Goal: Task Accomplishment & Management: Use online tool/utility

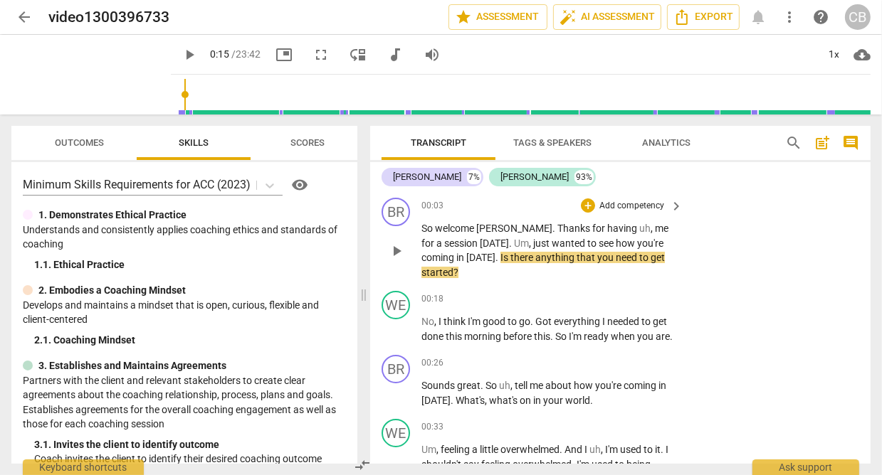
click at [398, 243] on span "play_arrow" at bounding box center [396, 251] width 17 height 17
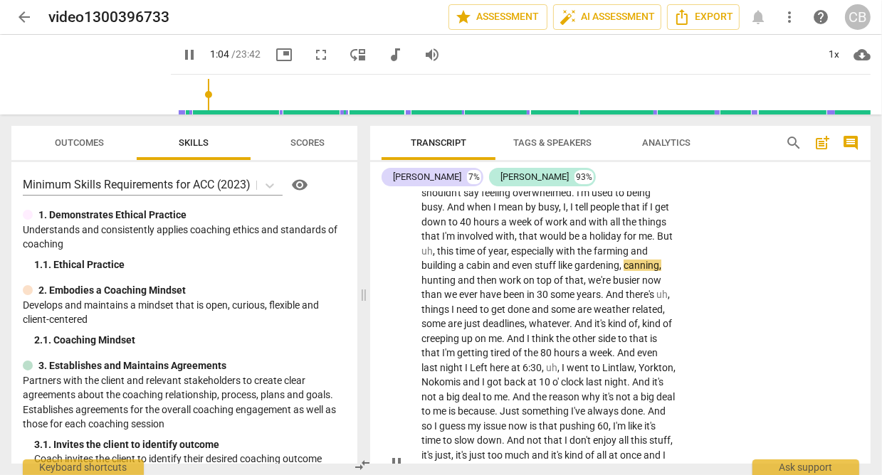
scroll to position [273, 0]
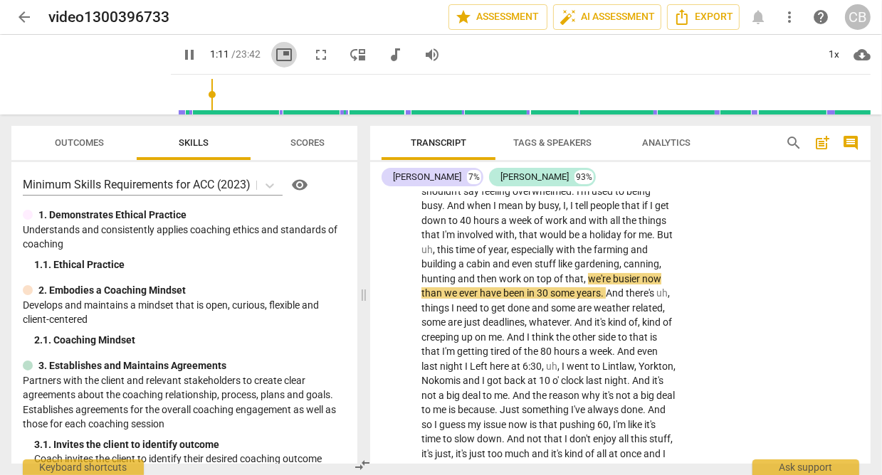
click at [275, 58] on span "picture_in_picture" at bounding box center [283, 54] width 17 height 17
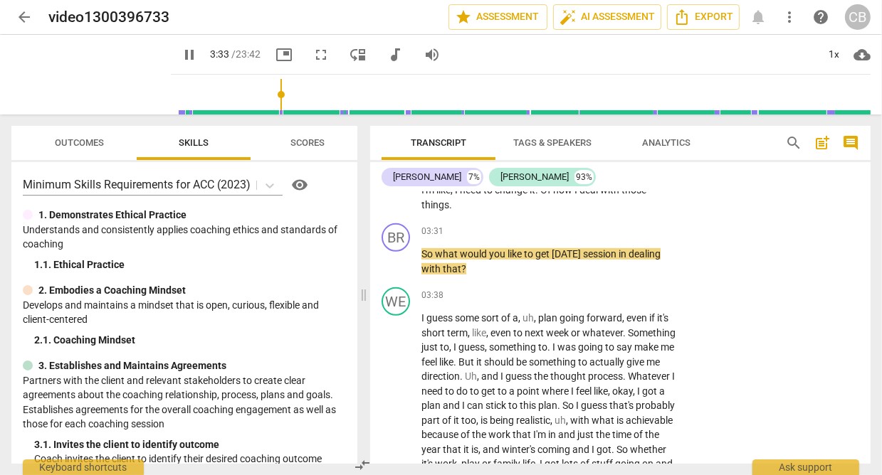
scroll to position [815, 0]
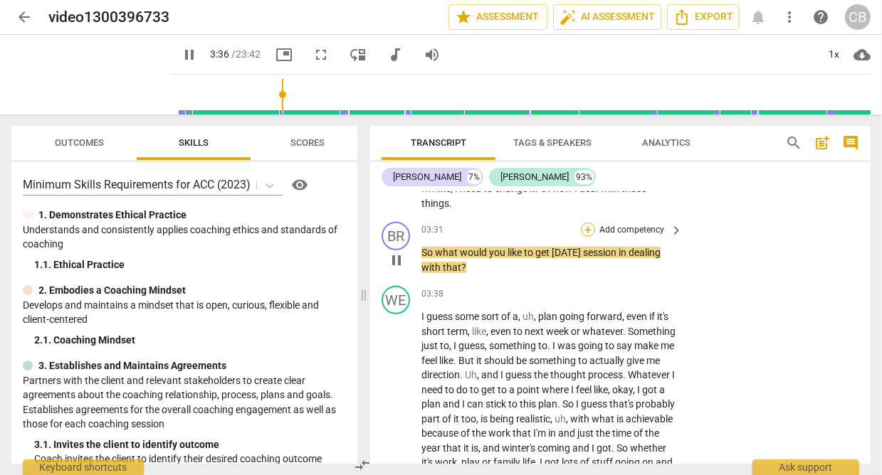
click at [591, 228] on div "+" at bounding box center [588, 230] width 14 height 14
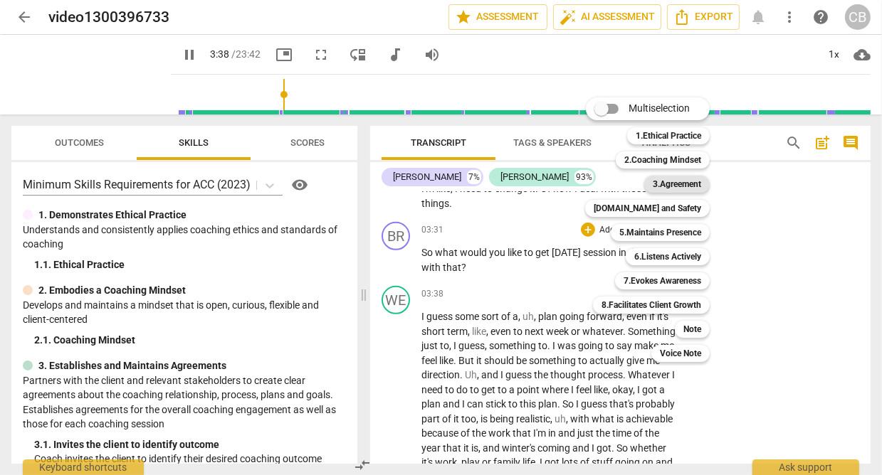
click at [680, 189] on b "3.Agreement" at bounding box center [676, 184] width 48 height 17
type input "218"
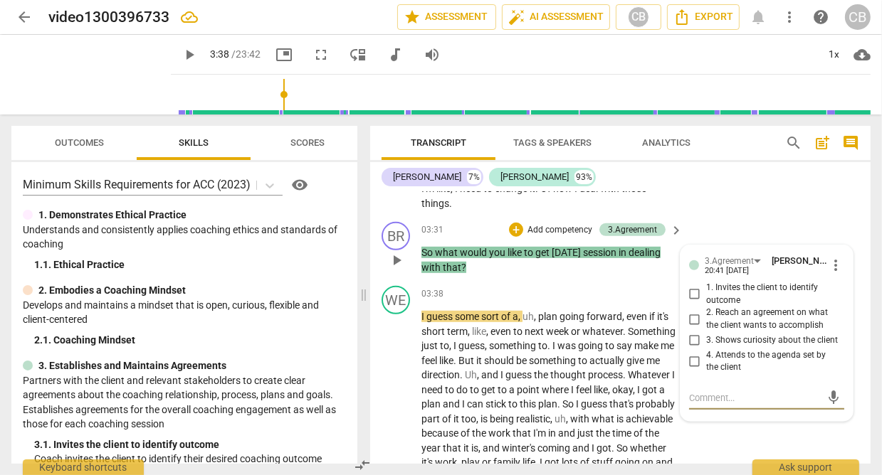
click at [695, 292] on input "1. Invites the client to identify outcome" at bounding box center [694, 294] width 23 height 17
checkbox input "true"
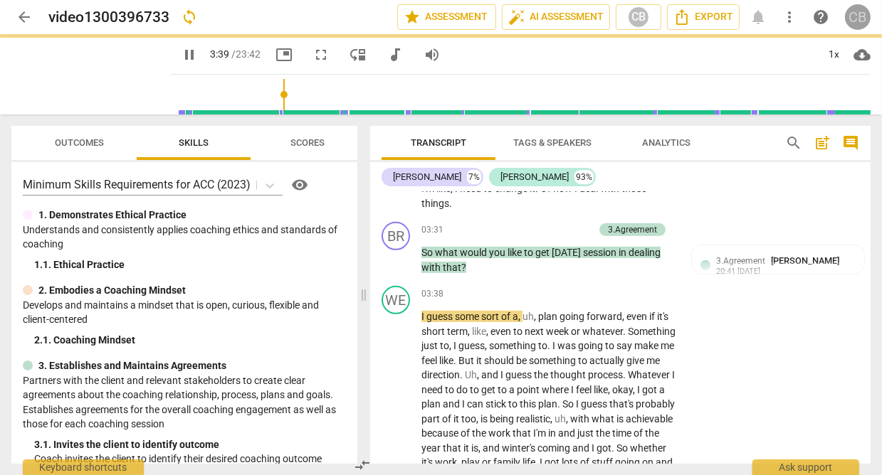
click at [864, 15] on div "CB" at bounding box center [858, 17] width 26 height 26
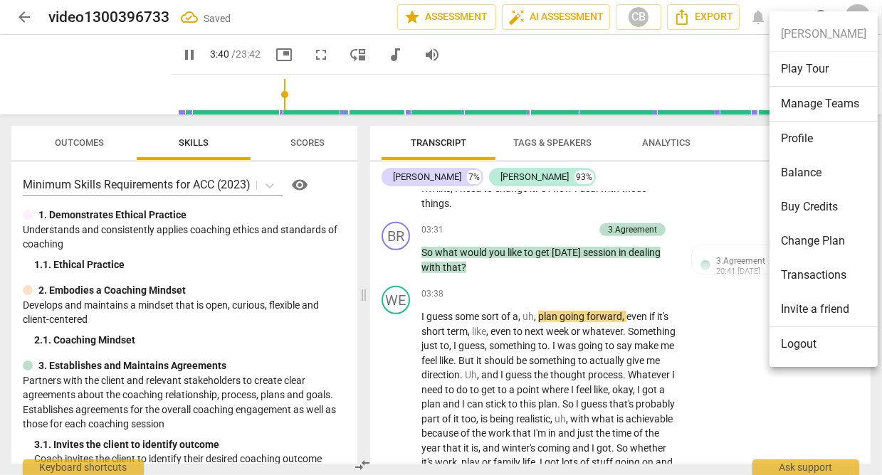
type input "221"
click at [788, 136] on li "Profile" at bounding box center [823, 139] width 108 height 34
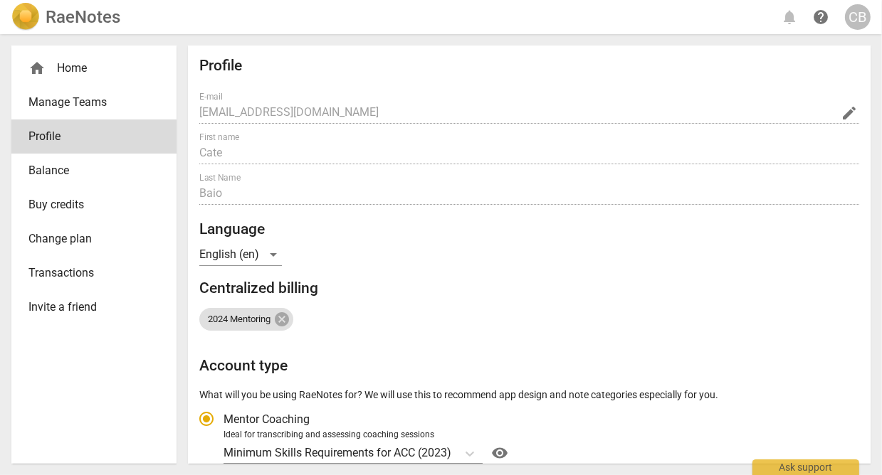
radio input "false"
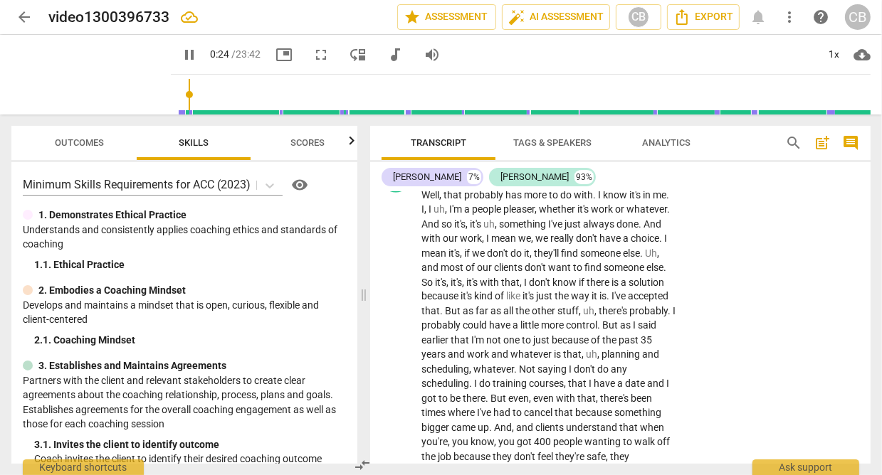
scroll to position [2103, 0]
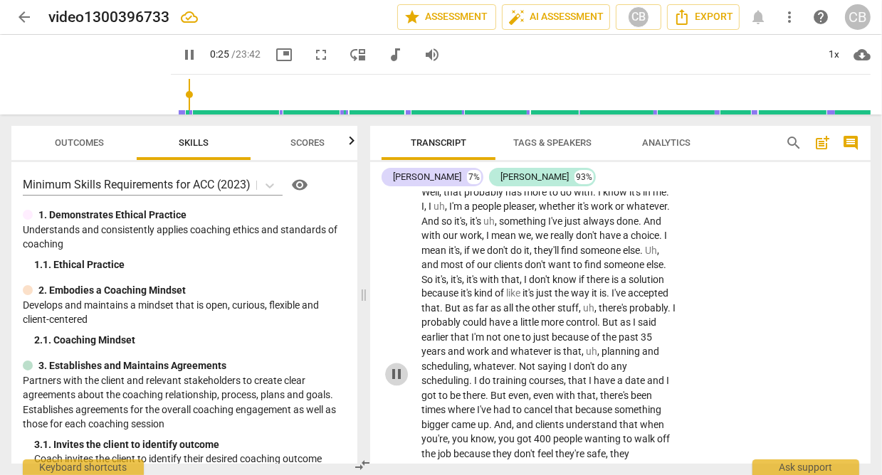
click at [397, 384] on span "pause" at bounding box center [396, 374] width 17 height 17
click at [397, 384] on span "play_arrow" at bounding box center [396, 374] width 17 height 17
click at [275, 49] on span "picture_in_picture" at bounding box center [283, 54] width 17 height 17
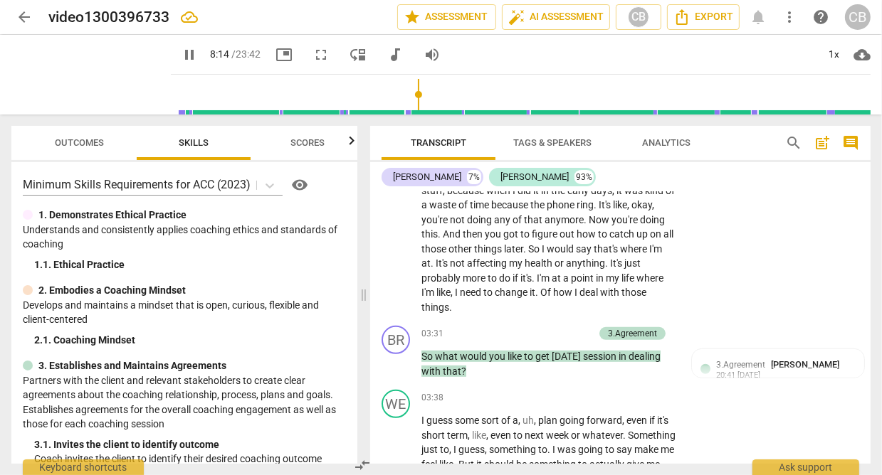
scroll to position [714, 0]
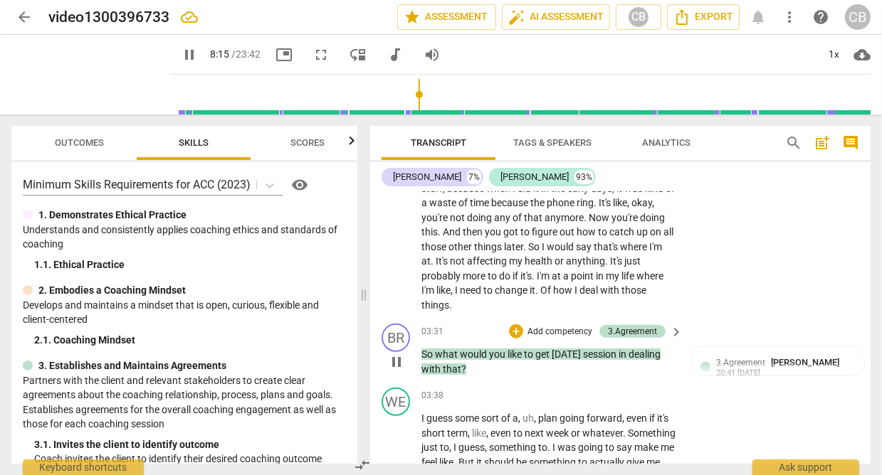
click at [400, 363] on span "pause" at bounding box center [396, 362] width 17 height 17
click at [400, 363] on span "play_arrow" at bounding box center [396, 362] width 17 height 17
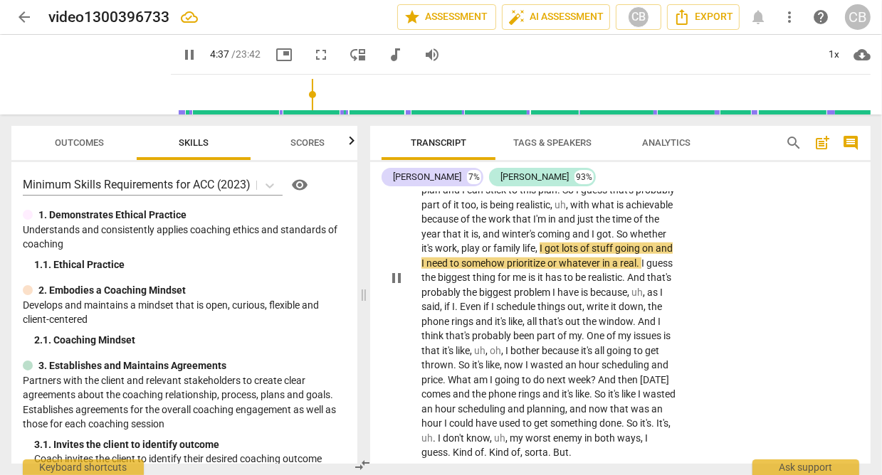
scroll to position [1035, 0]
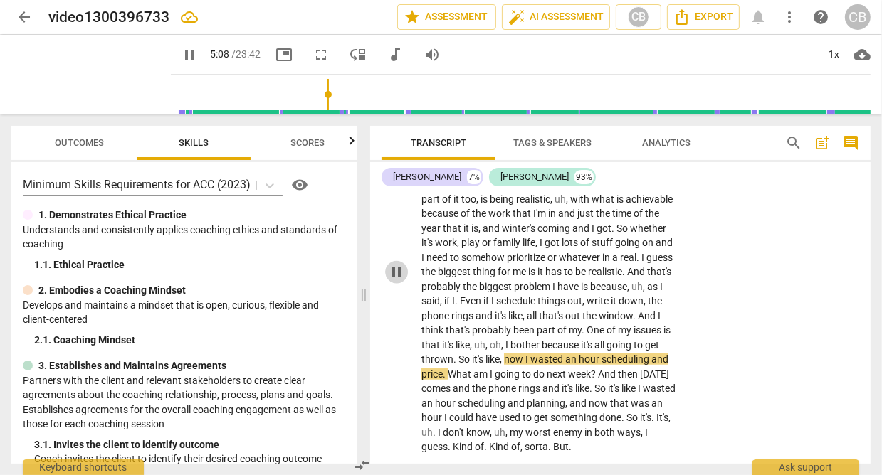
click at [393, 280] on span "pause" at bounding box center [396, 272] width 17 height 17
click at [398, 277] on span "play_arrow" at bounding box center [396, 272] width 17 height 17
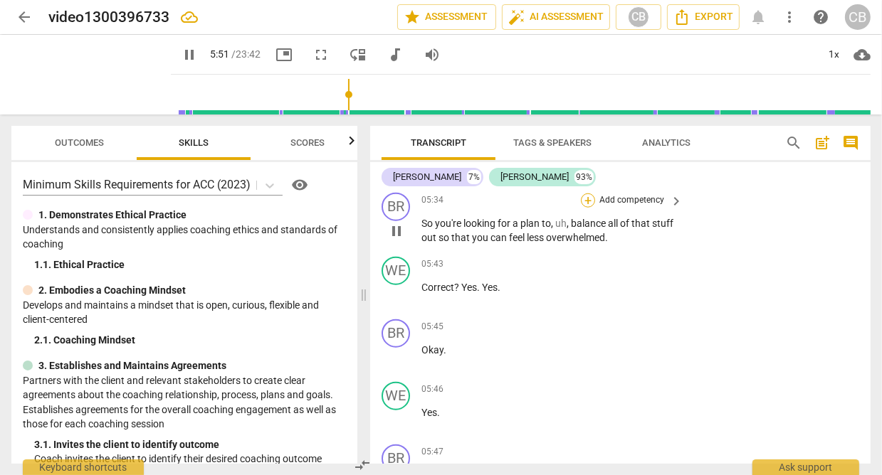
scroll to position [1218, 0]
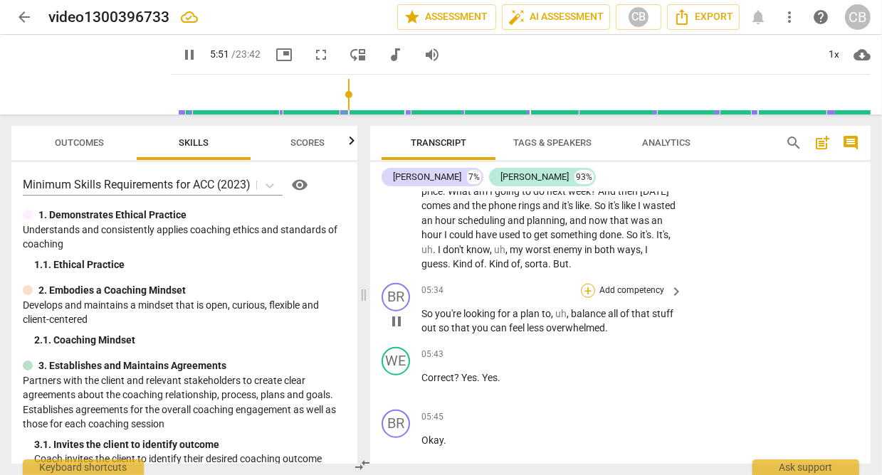
click at [586, 298] on div "+" at bounding box center [588, 291] width 14 height 14
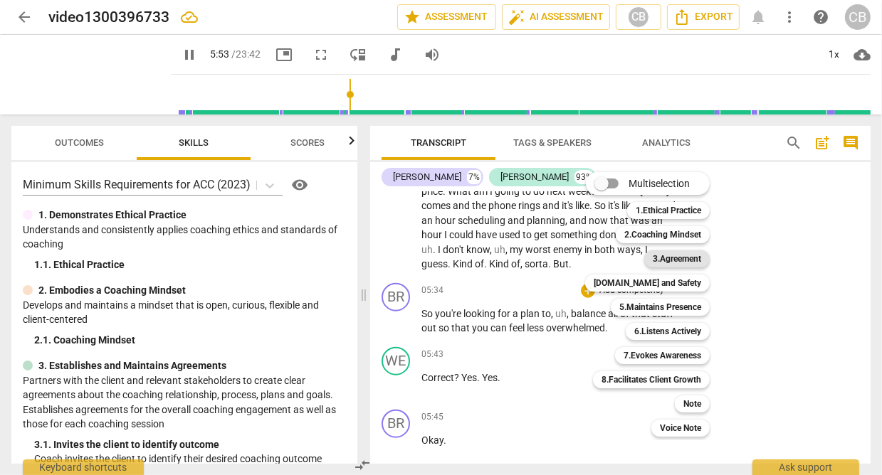
click at [673, 258] on b "3.Agreement" at bounding box center [676, 258] width 48 height 17
type input "354"
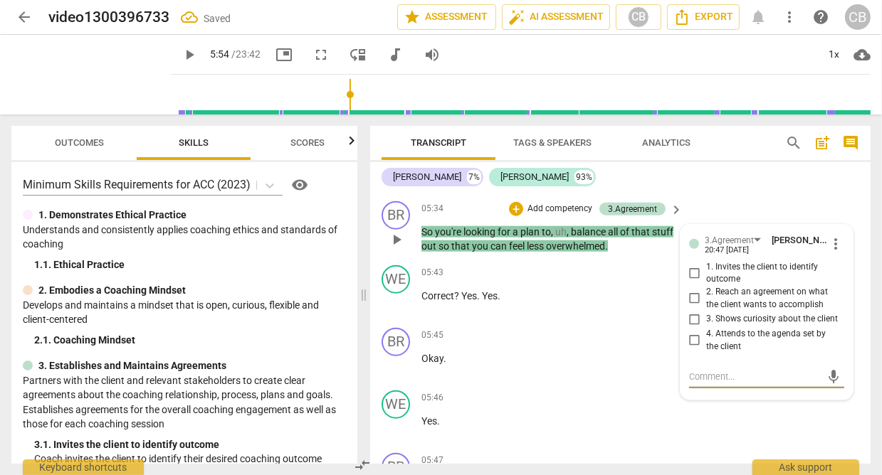
scroll to position [1289, 0]
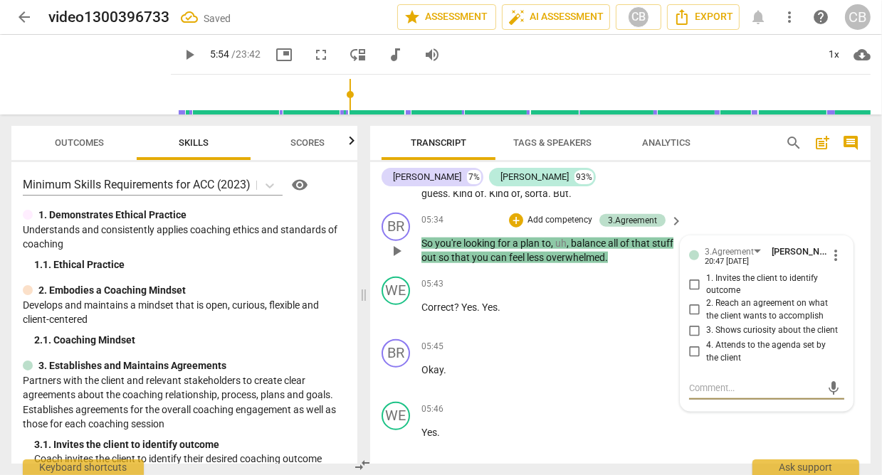
click at [685, 319] on input "2. Reach an agreement on what the client wants to accomplish" at bounding box center [694, 310] width 23 height 17
checkbox input "true"
click at [748, 207] on div "WE play_arrow pause 03:38 + Add competency keyboard_arrow_right I guess some so…" at bounding box center [620, 7] width 500 height 400
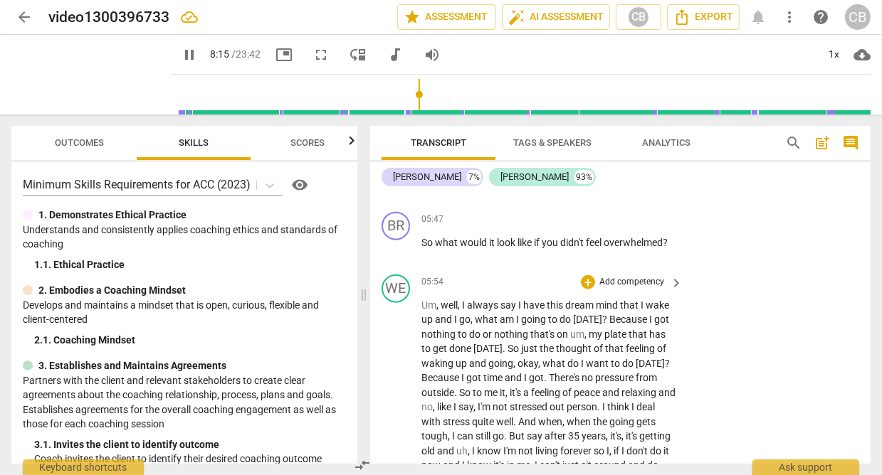
scroll to position [1540, 0]
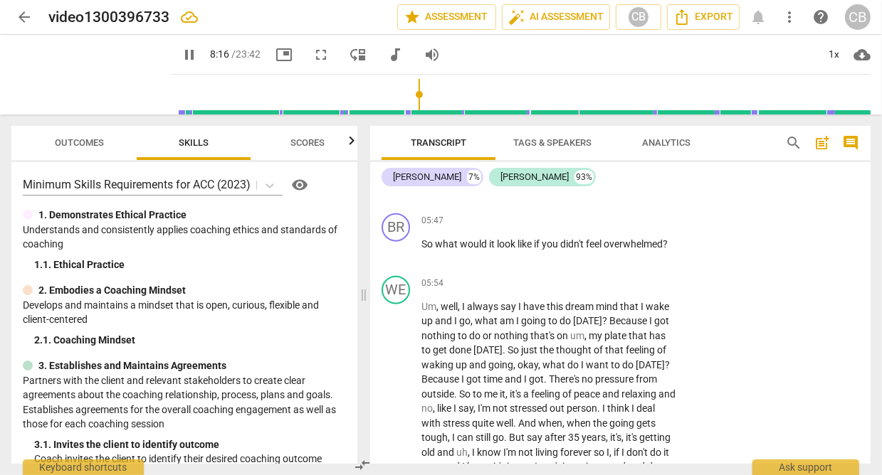
click at [790, 140] on span "search" at bounding box center [793, 142] width 17 height 17
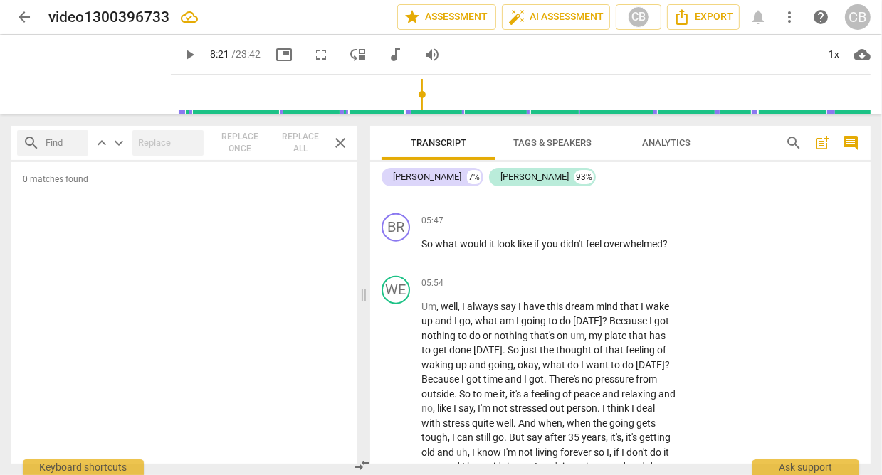
type input "502"
click at [60, 140] on input "text" at bounding box center [64, 143] width 37 height 23
type input "bell"
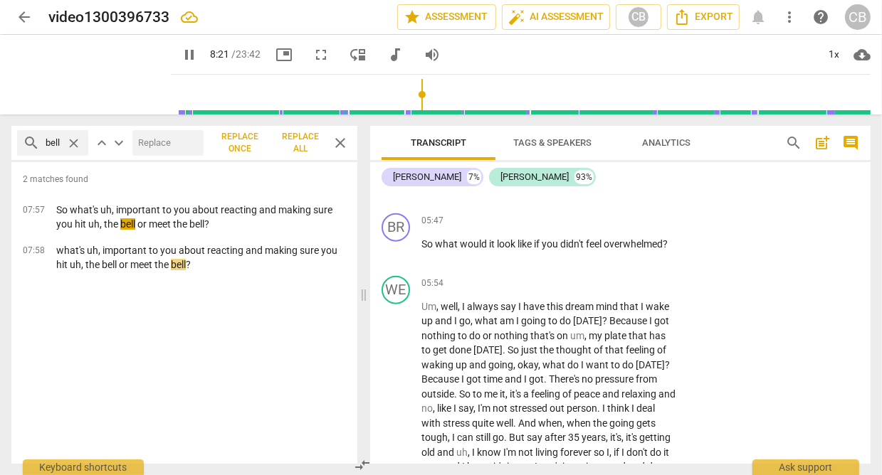
scroll to position [2184, 0]
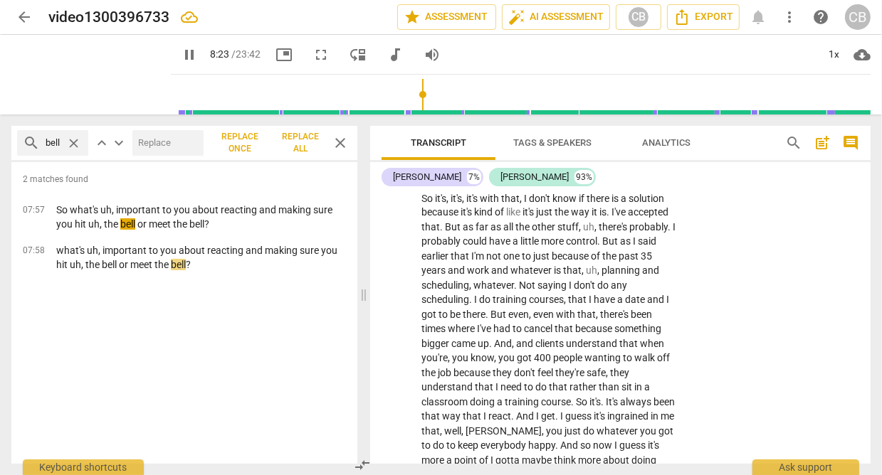
click at [346, 141] on span "close" at bounding box center [340, 142] width 17 height 17
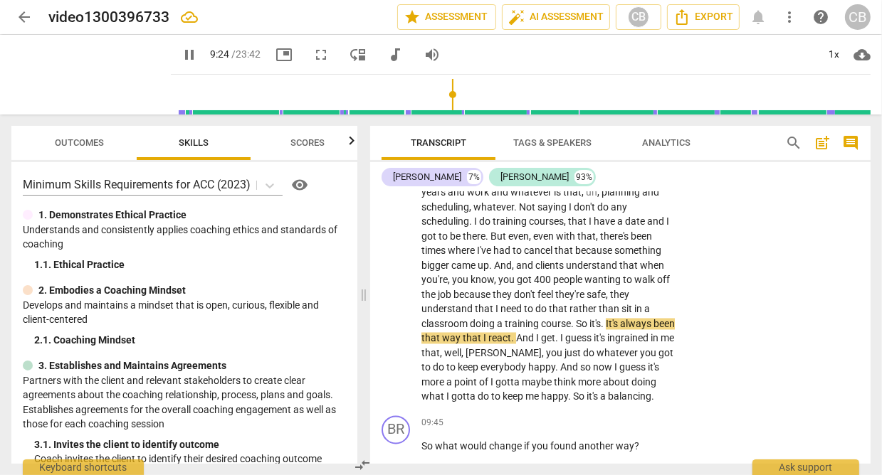
scroll to position [2265, 0]
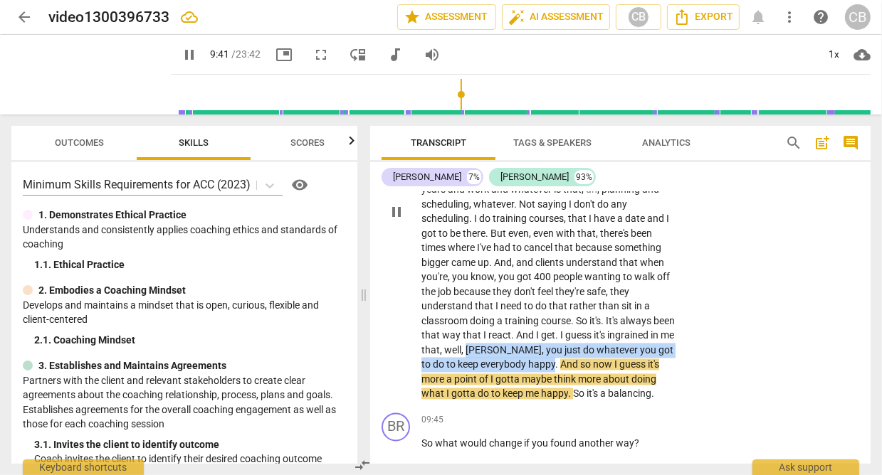
drag, startPoint x: 492, startPoint y: 380, endPoint x: 530, endPoint y: 392, distance: 39.6
click at [530, 392] on p "Well , that probably has more to do with . I know it's in me . I , I uh , I'm a…" at bounding box center [548, 212] width 254 height 379
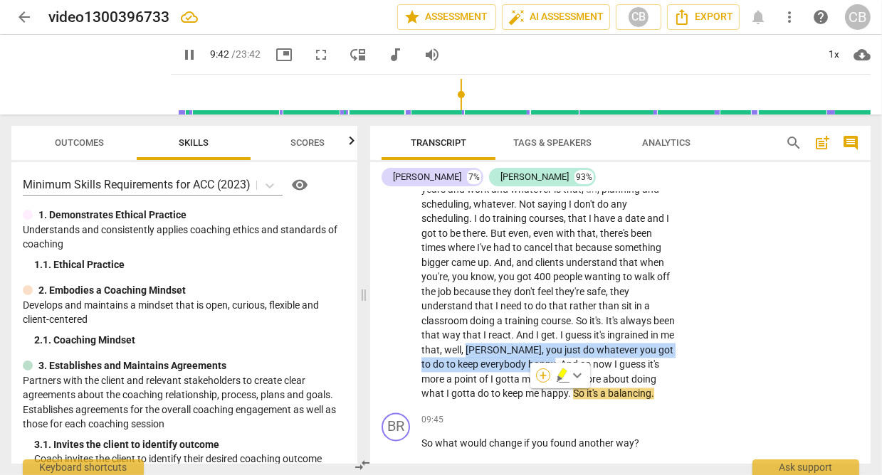
click at [546, 377] on div "+" at bounding box center [543, 376] width 14 height 14
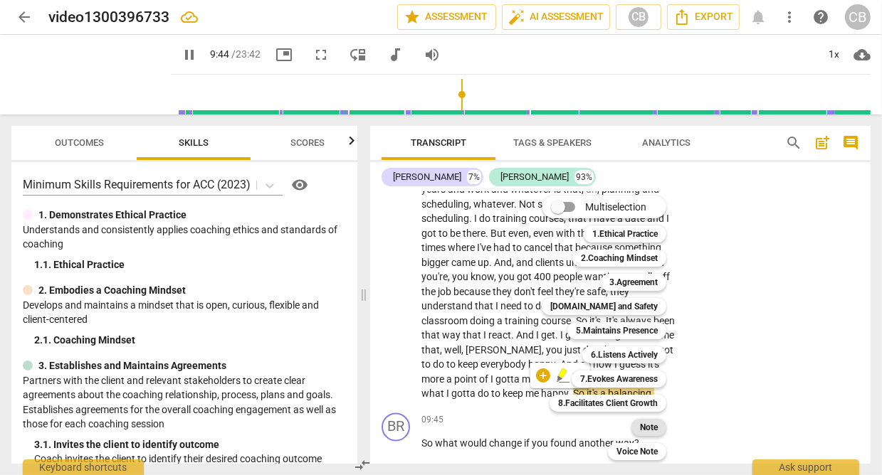
click at [651, 425] on b "Note" at bounding box center [649, 427] width 18 height 17
type input "584"
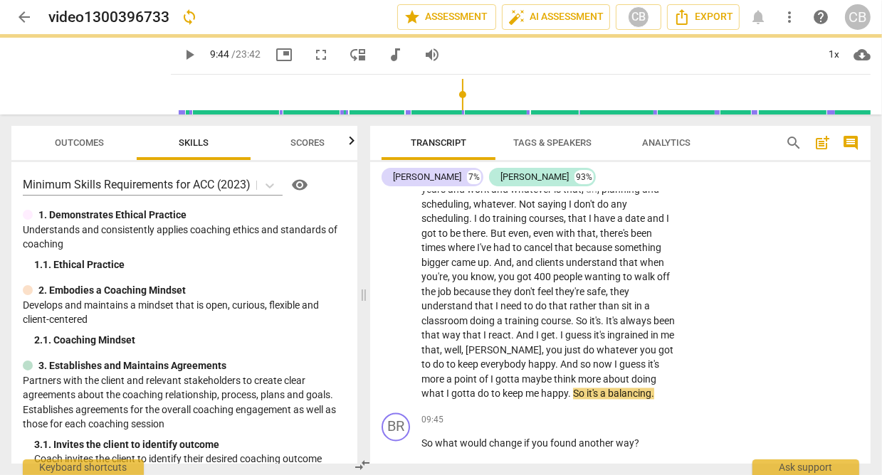
scroll to position [2045, 0]
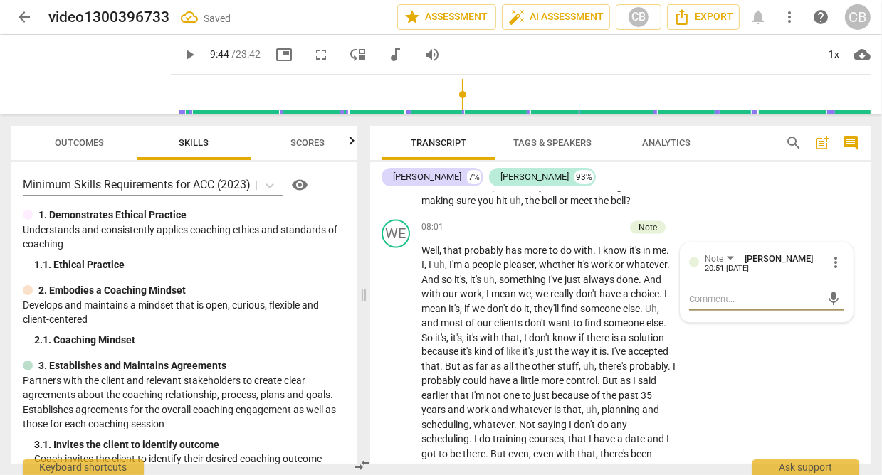
type textarea "m"
type textarea "me"
type textarea "men"
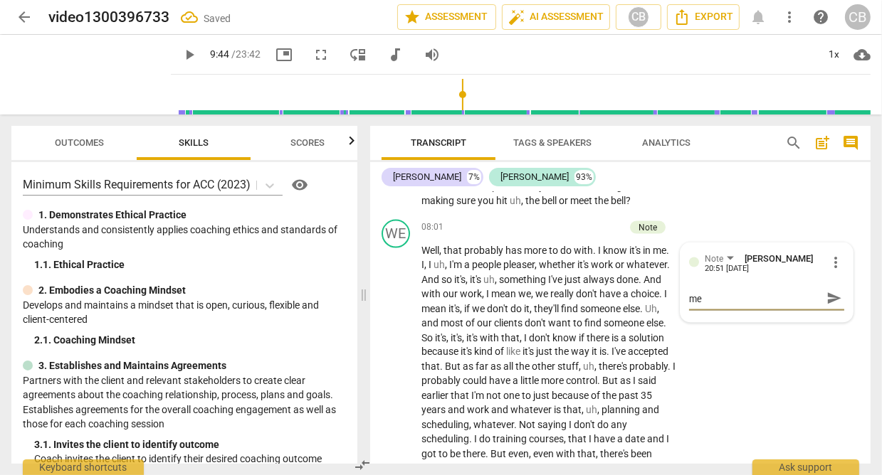
type textarea "men"
type textarea "ment"
type textarea "menti"
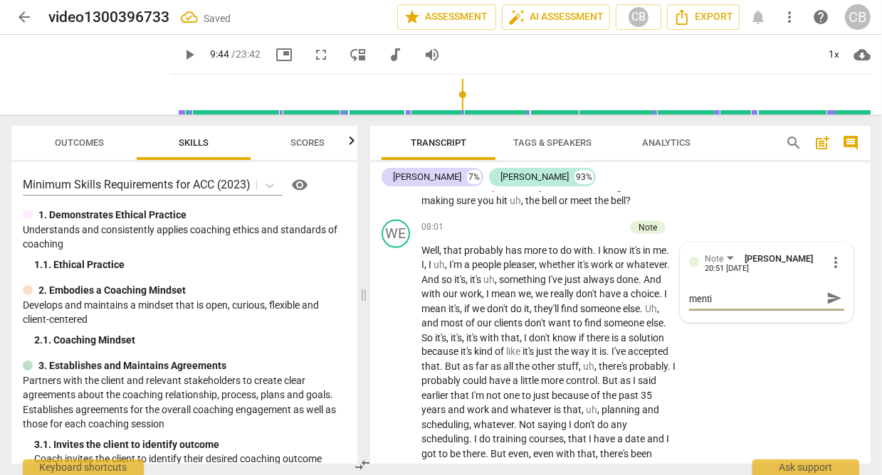
type textarea "mentio"
type textarea "mention"
type textarea "mentione"
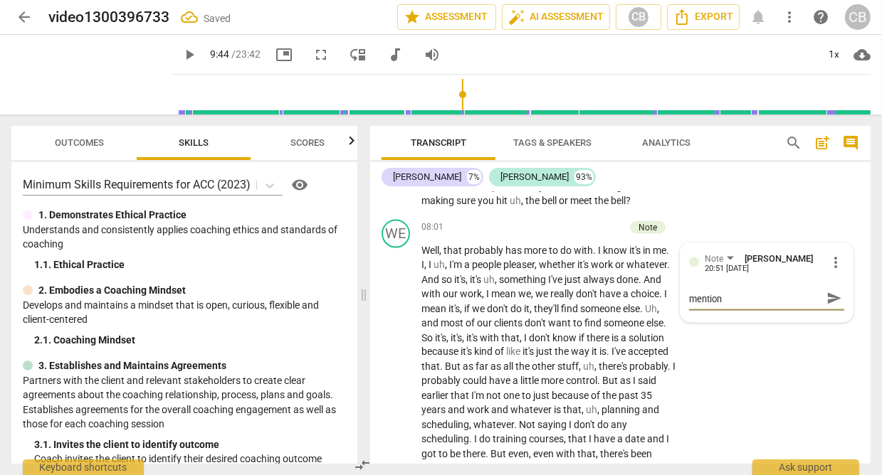
type textarea "mentione"
type textarea "mentioned"
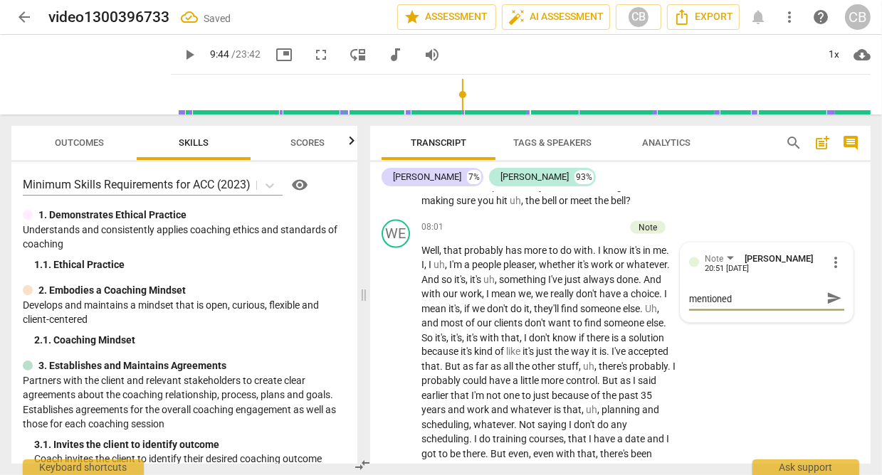
type textarea "mentioned t"
type textarea "mentioned th"
type textarea "mentioned thi"
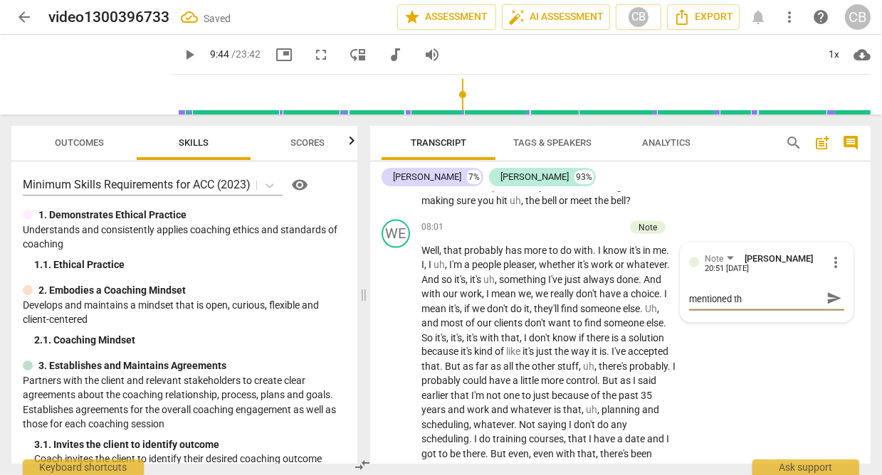
type textarea "mentioned thi"
type textarea "mentioned this"
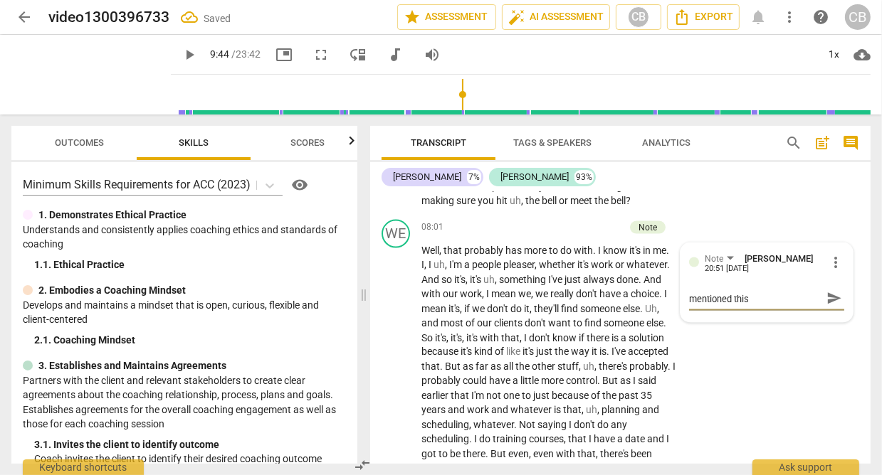
type textarea "mentioned this a"
type textarea "mentioned this a c"
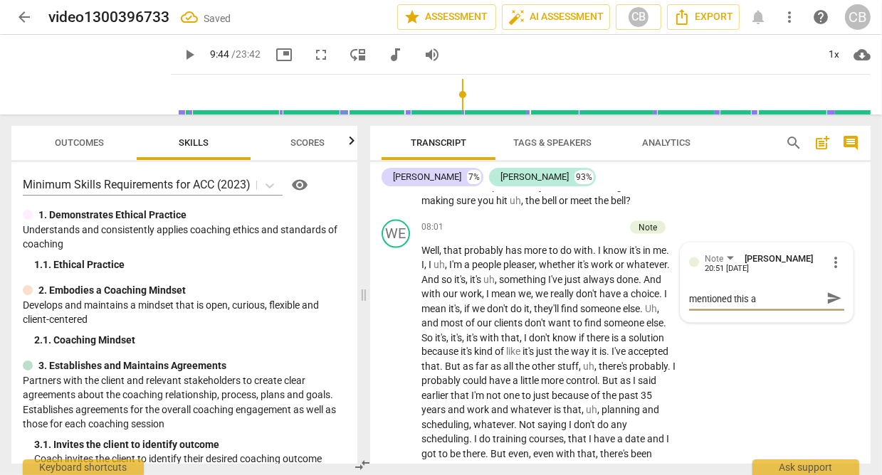
type textarea "mentioned this a c"
type textarea "mentioned this a co"
type textarea "mentioned this a cou"
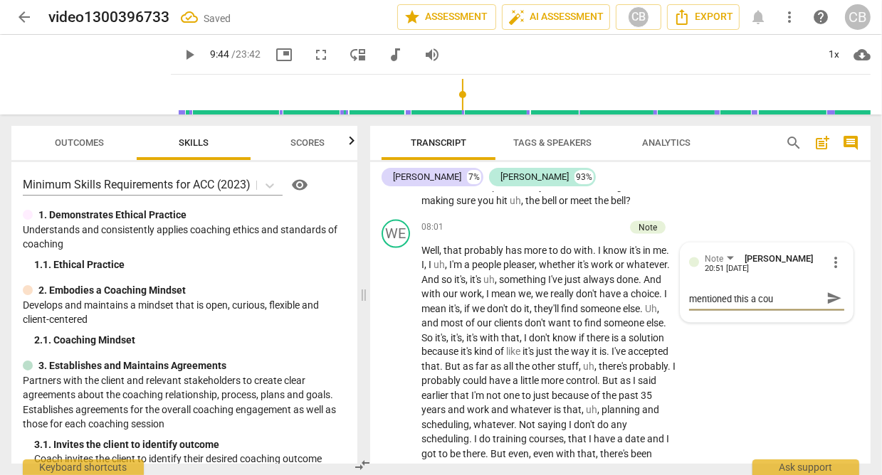
type textarea "mentioned this a coup"
type textarea "mentioned this a coupl"
type textarea "mentioned this a couple"
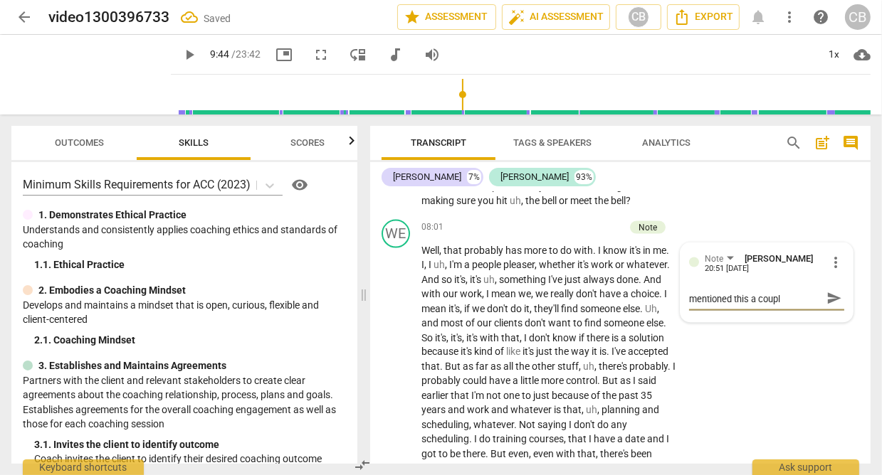
type textarea "mentioned this a couple"
type textarea "mentioned this a couple t"
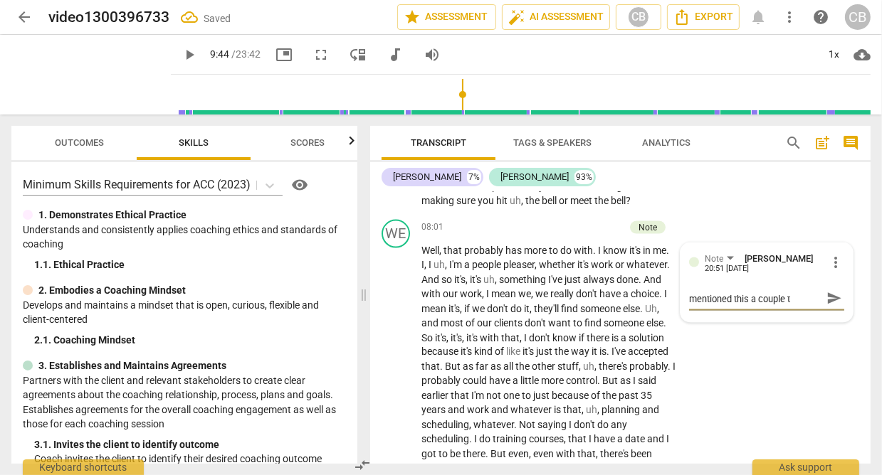
type textarea "mentioned this a couple ti"
type textarea "mentioned this a couple tim"
type textarea "mentioned this a couple time"
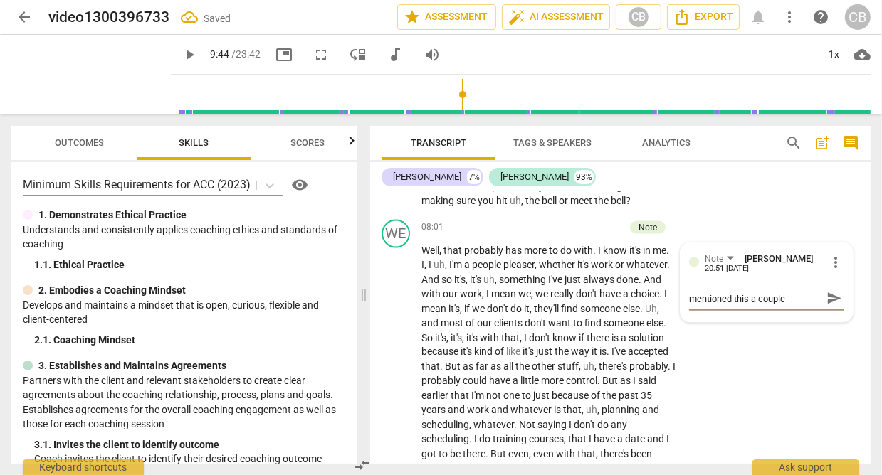
type textarea "mentioned this a couple time"
type textarea "mentioned this a couple times"
click at [828, 361] on div "WE play_arrow pause 08:01 + Add competency Note keyboard_arrow_right Well , tha…" at bounding box center [620, 421] width 500 height 414
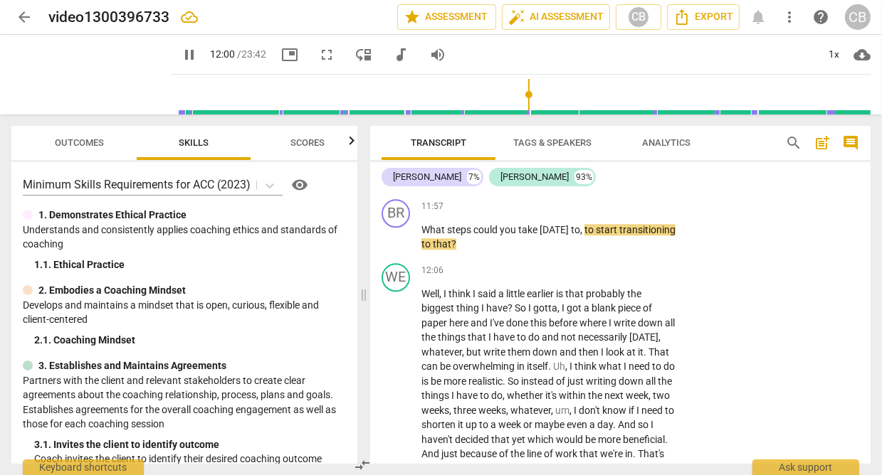
scroll to position [3000, 0]
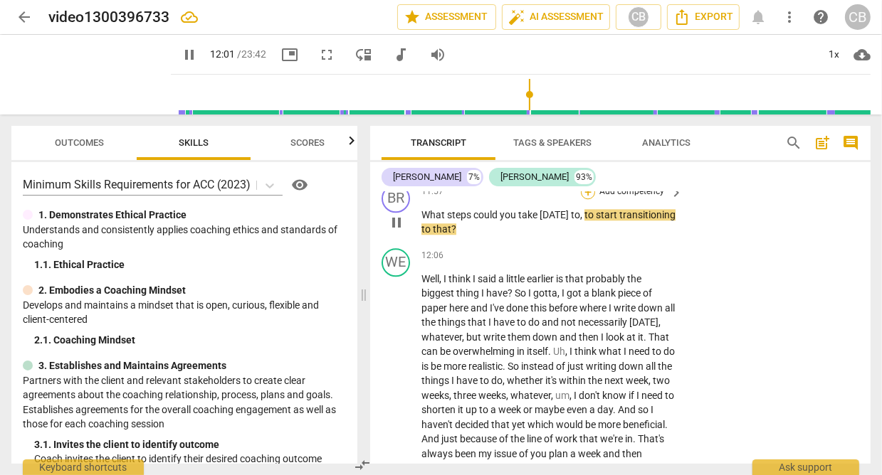
click at [586, 199] on div "+" at bounding box center [588, 192] width 14 height 14
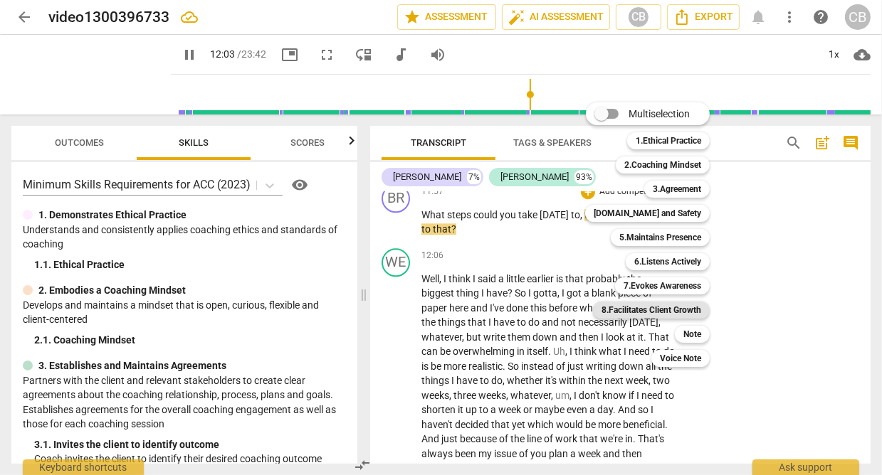
click at [652, 307] on b "8.Facilitates Client Growth" at bounding box center [651, 310] width 100 height 17
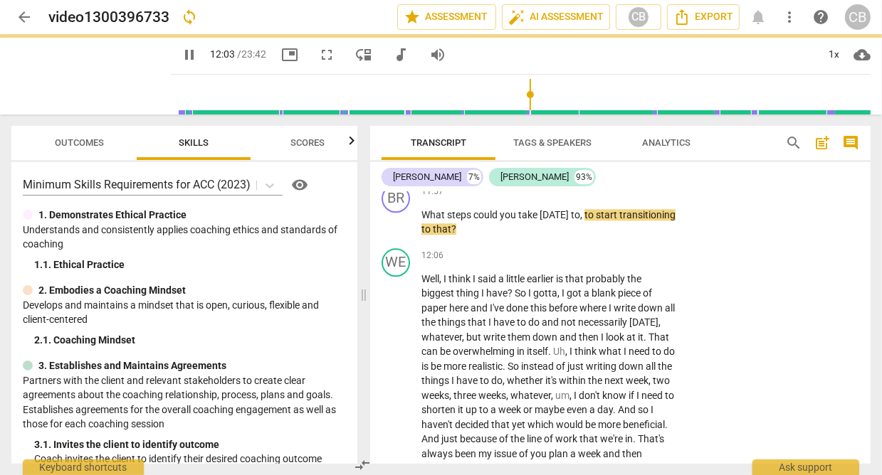
type input "723"
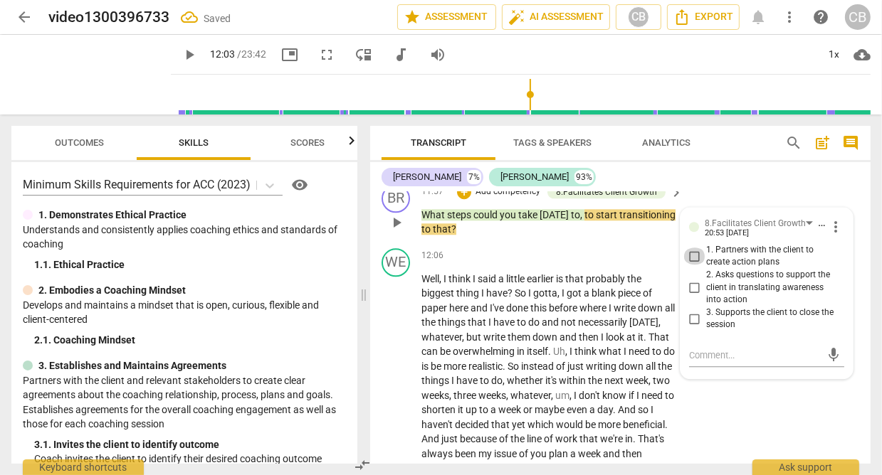
click at [692, 265] on input "1. Partners with the client to create action plans" at bounding box center [694, 256] width 23 height 17
checkbox input "true"
click at [717, 229] on div "BR play_arrow pause 11:57 + Add competency 8.Facilitates Client Growth keyboard…" at bounding box center [620, 211] width 500 height 64
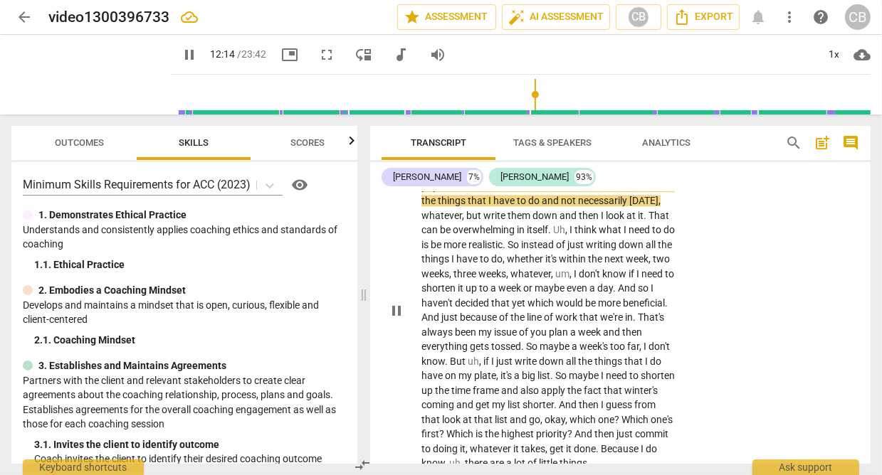
scroll to position [3122, 0]
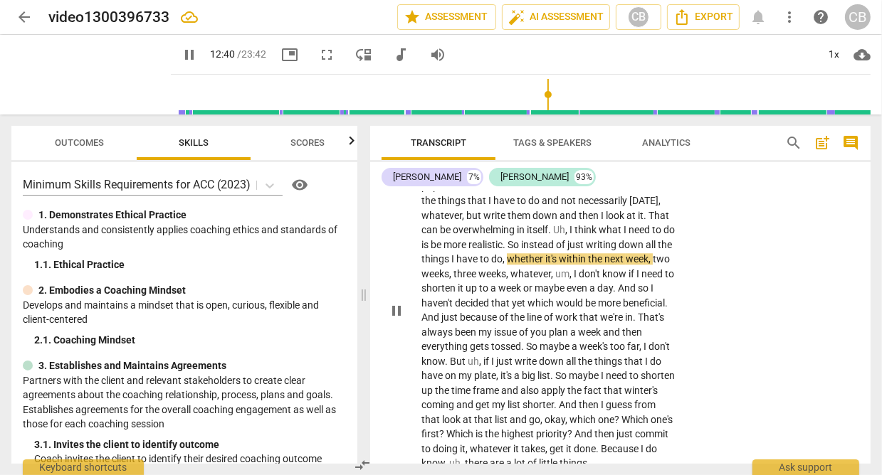
click at [401, 319] on span "pause" at bounding box center [396, 310] width 17 height 17
click at [401, 319] on span "play_arrow" at bounding box center [396, 310] width 17 height 17
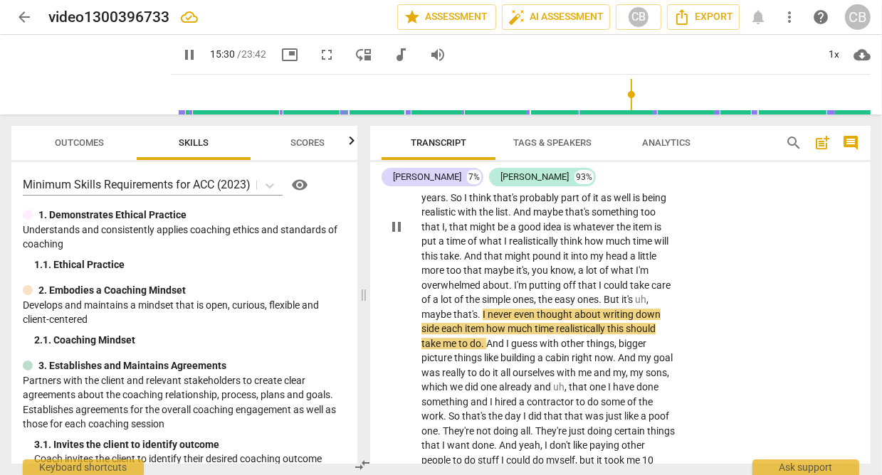
scroll to position [3748, 0]
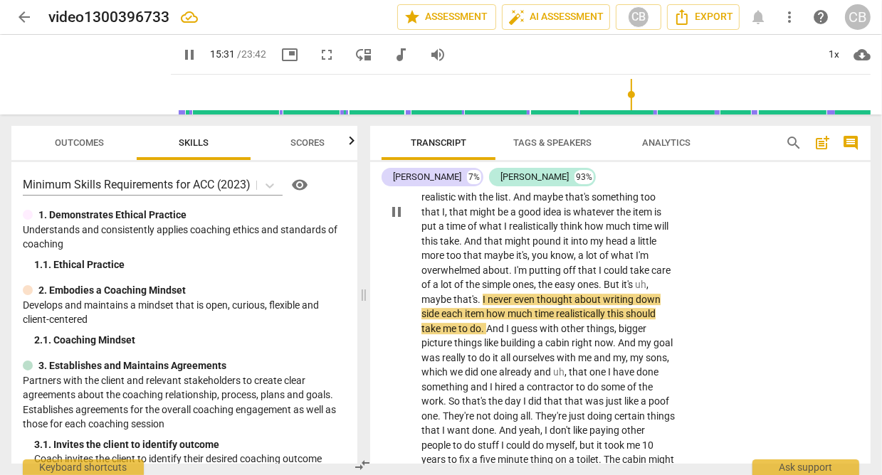
click at [486, 319] on span "item" at bounding box center [475, 313] width 21 height 11
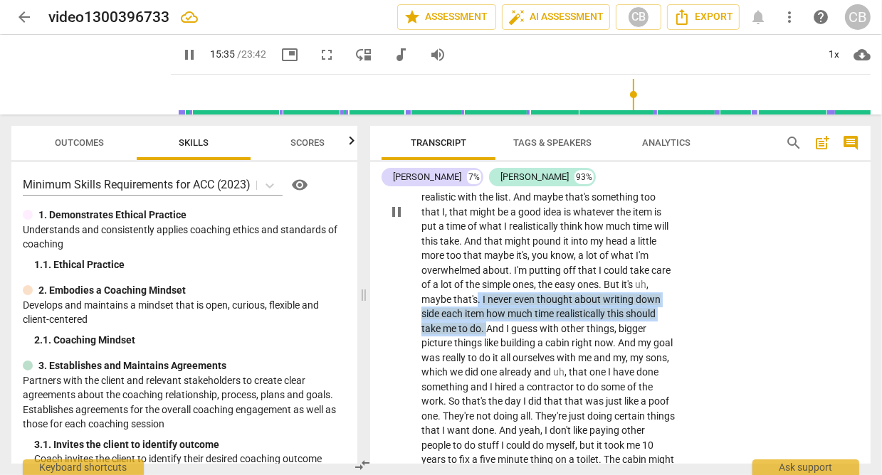
drag, startPoint x: 575, startPoint y: 342, endPoint x: 590, endPoint y: 374, distance: 35.3
click at [590, 374] on p "And I , I will admit I procrastinate on things and , and uh , I won't waste muc…" at bounding box center [548, 212] width 254 height 540
click at [603, 357] on div "+" at bounding box center [603, 354] width 14 height 14
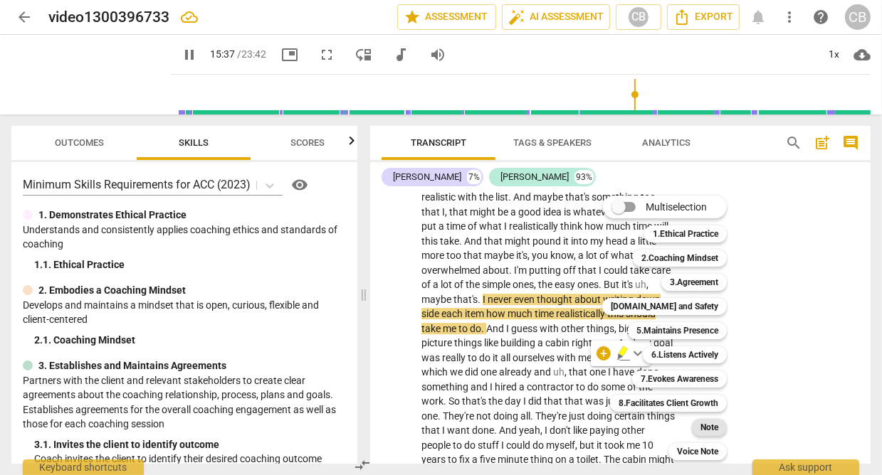
click at [704, 425] on b "Note" at bounding box center [709, 427] width 18 height 17
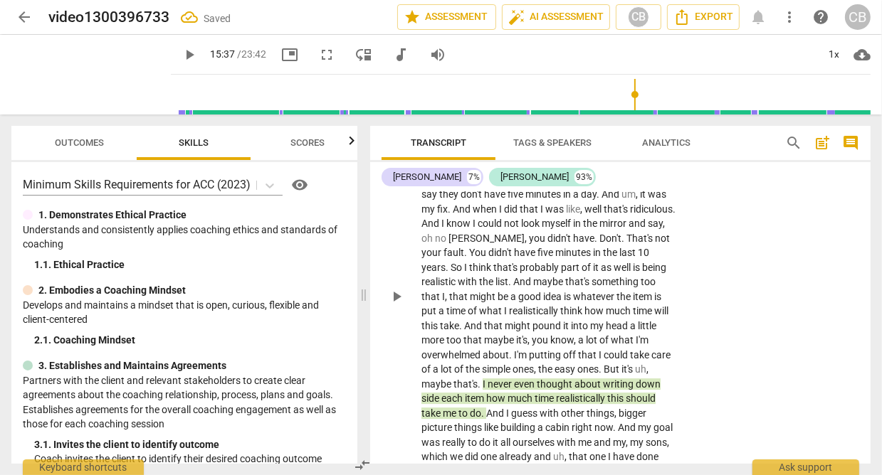
scroll to position [3461, 0]
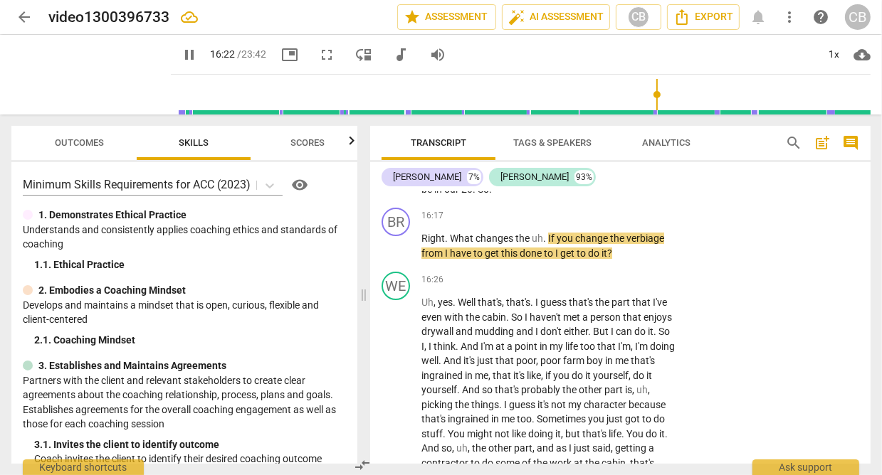
scroll to position [4032, 0]
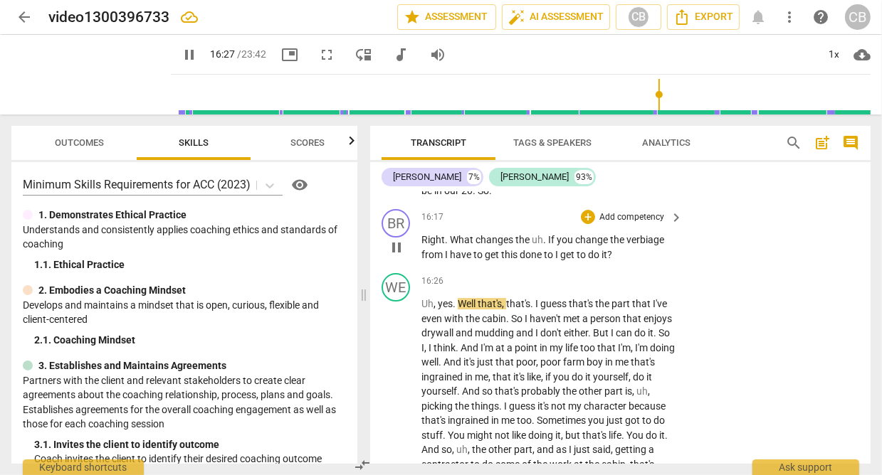
click at [396, 256] on span "pause" at bounding box center [396, 247] width 17 height 17
click at [396, 256] on span "play_arrow" at bounding box center [396, 247] width 17 height 17
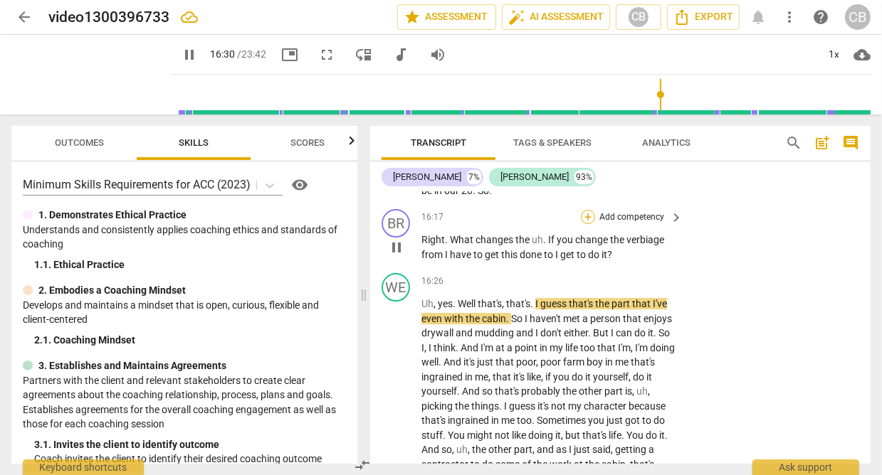
click at [586, 224] on div "+" at bounding box center [588, 217] width 14 height 14
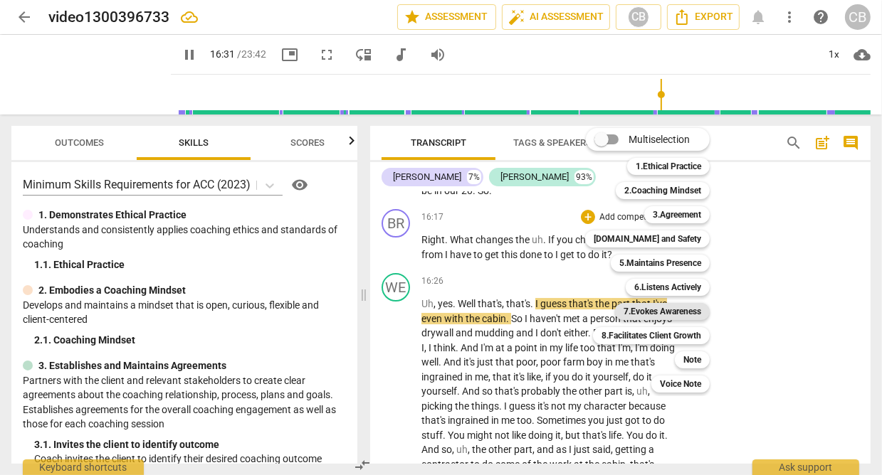
click at [665, 311] on b "7.Evokes Awareness" at bounding box center [662, 311] width 78 height 17
type input "992"
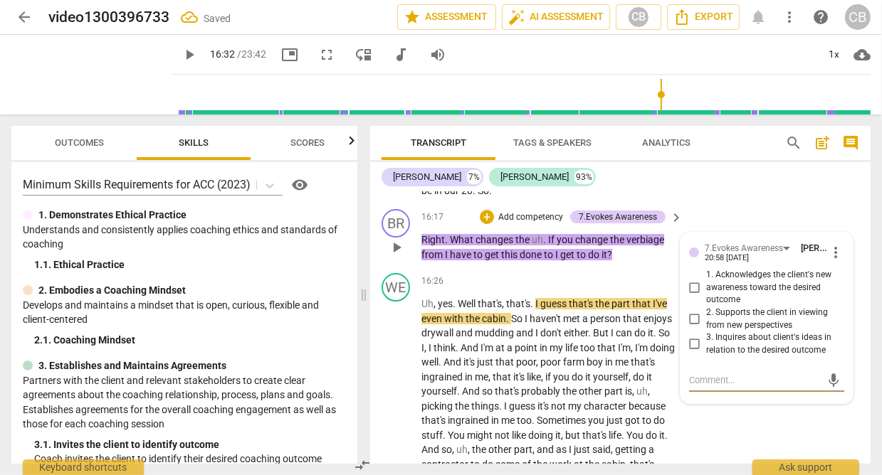
click at [692, 328] on input "2. Supports the client in viewing from new perspectives" at bounding box center [694, 319] width 23 height 17
checkbox input "true"
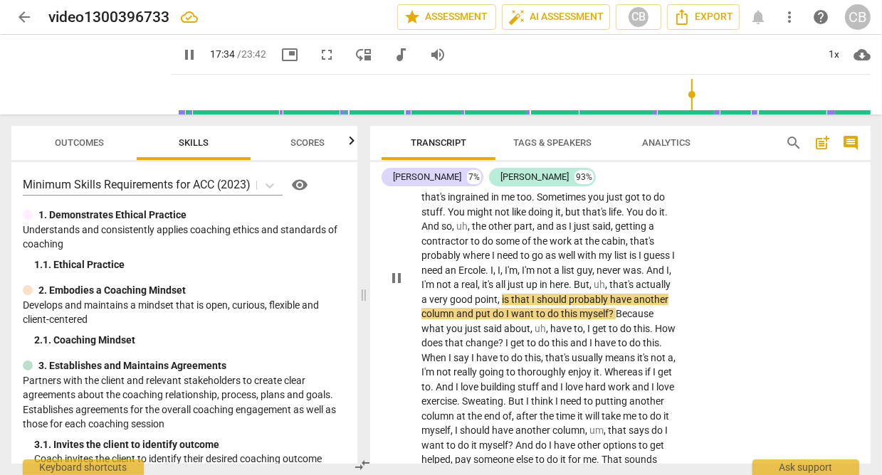
scroll to position [4258, 0]
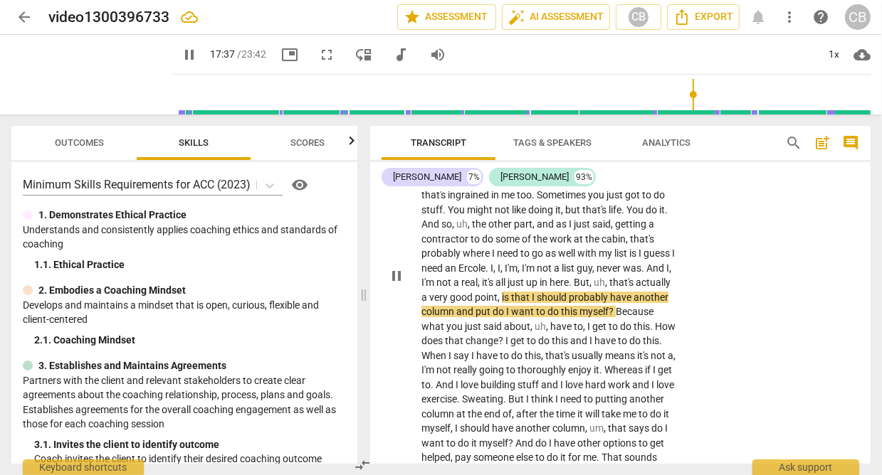
drag, startPoint x: 598, startPoint y: 337, endPoint x: 636, endPoint y: 339, distance: 37.7
click at [636, 339] on p "Uh , yes . Well that's , that's . I guess that's the part that I've even with t…" at bounding box center [548, 275] width 254 height 408
click at [685, 334] on div "WE play_arrow pause 16:26 + Add competency keyboard_arrow_right Uh , yes . Well…" at bounding box center [620, 263] width 500 height 443
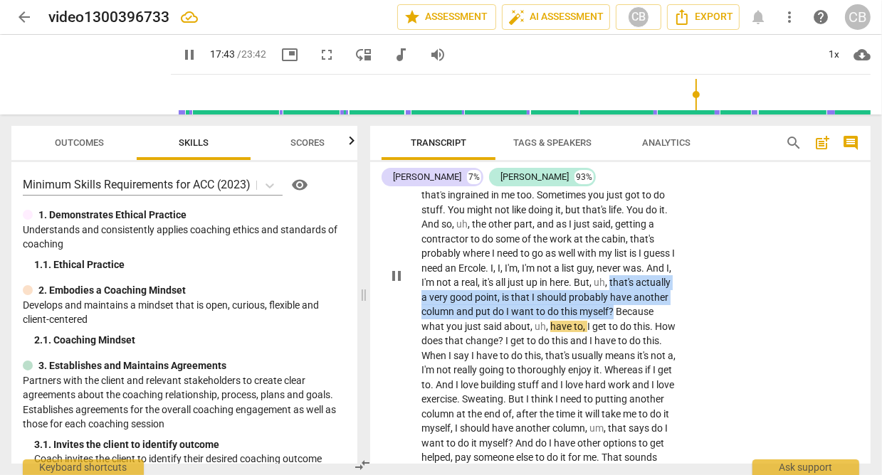
drag, startPoint x: 455, startPoint y: 339, endPoint x: 475, endPoint y: 365, distance: 32.4
click at [475, 365] on p "Uh , yes . Well that's , that's . I guess that's the part that I've even with t…" at bounding box center [548, 275] width 254 height 408
click at [487, 351] on div "+" at bounding box center [489, 351] width 14 height 14
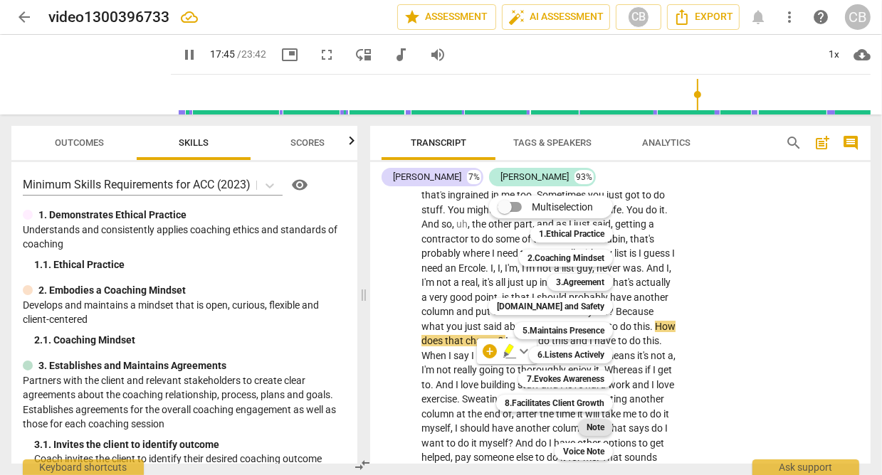
click at [603, 425] on b "Note" at bounding box center [595, 427] width 18 height 17
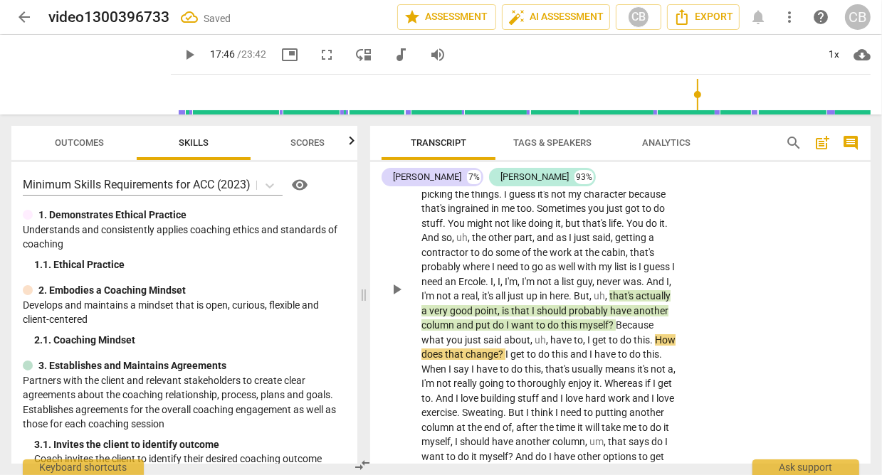
scroll to position [4100, 0]
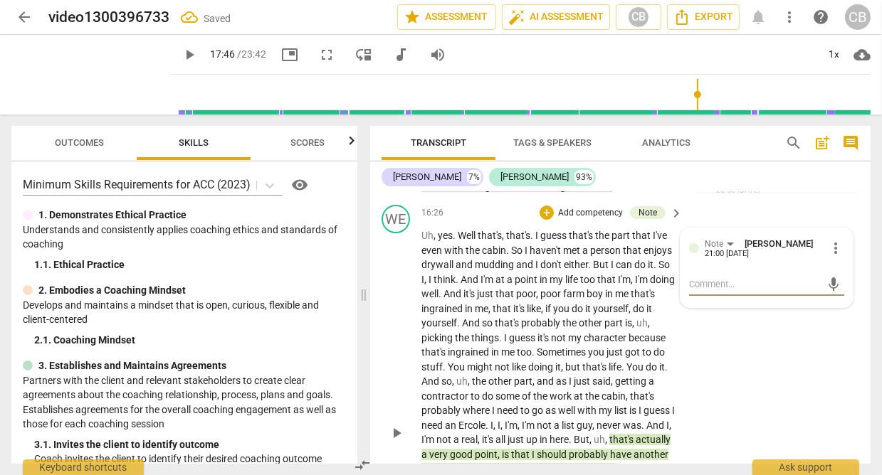
click at [710, 364] on div "WE play_arrow pause 16:26 + Add competency Note keyboard_arrow_right Uh , yes .…" at bounding box center [620, 420] width 500 height 443
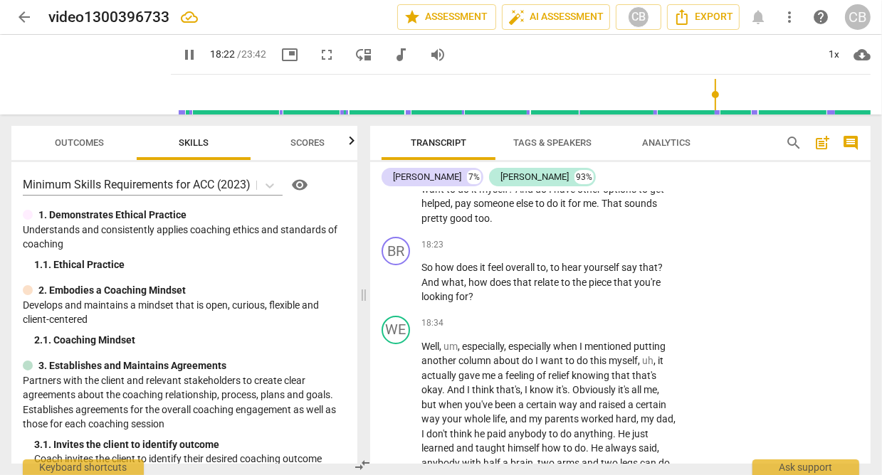
scroll to position [4518, 0]
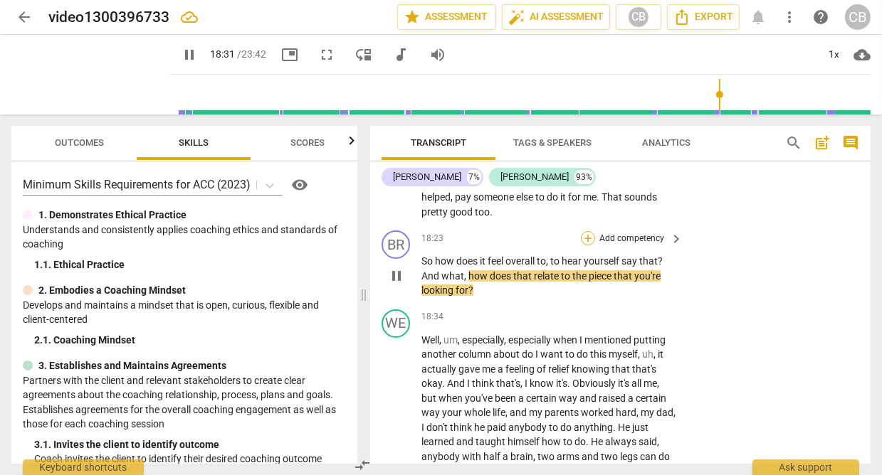
click at [587, 245] on div "+" at bounding box center [588, 238] width 14 height 14
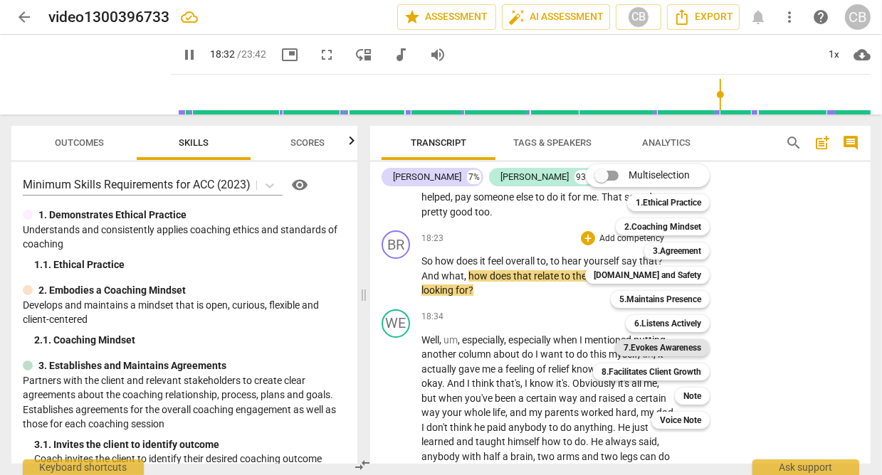
click at [660, 342] on b "7.Evokes Awareness" at bounding box center [662, 347] width 78 height 17
type input "1113"
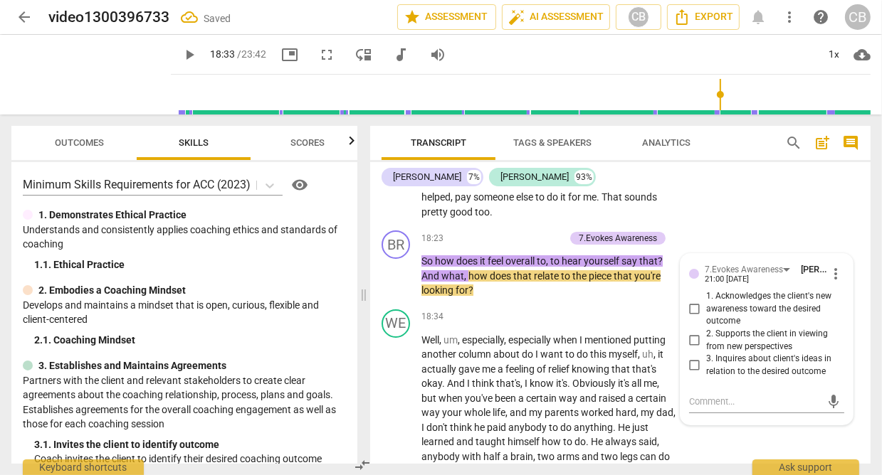
scroll to position [4519, 0]
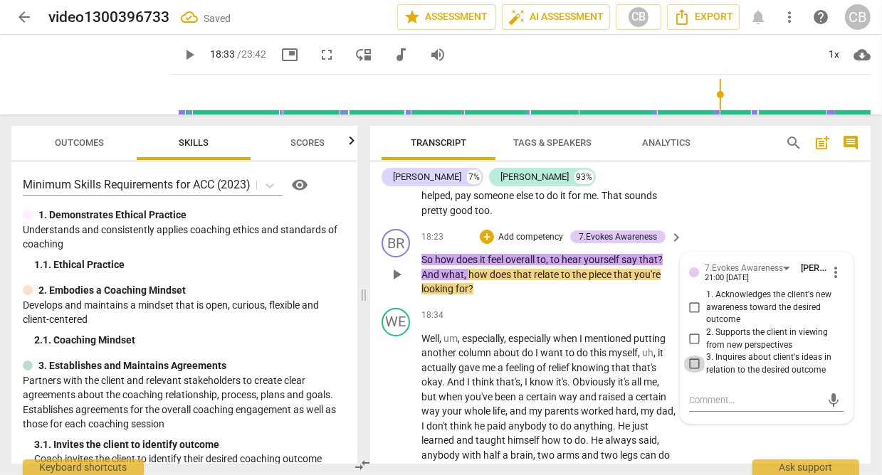
click at [693, 373] on input "3. Inquires about client's ideas in relation to the desired outcome" at bounding box center [694, 364] width 23 height 17
checkbox input "true"
click at [692, 317] on input "1. Acknowledges the client's new awareness toward the desired outcome" at bounding box center [694, 308] width 23 height 17
checkbox input "true"
click at [751, 223] on div "WE play_arrow pause 16:26 + Add competency Note keyboard_arrow_right Uh , yes .…" at bounding box center [620, 1] width 500 height 443
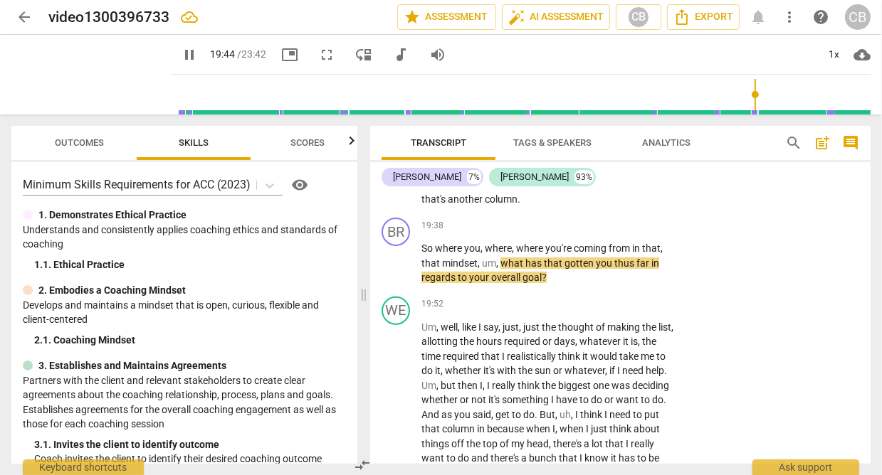
scroll to position [4866, 0]
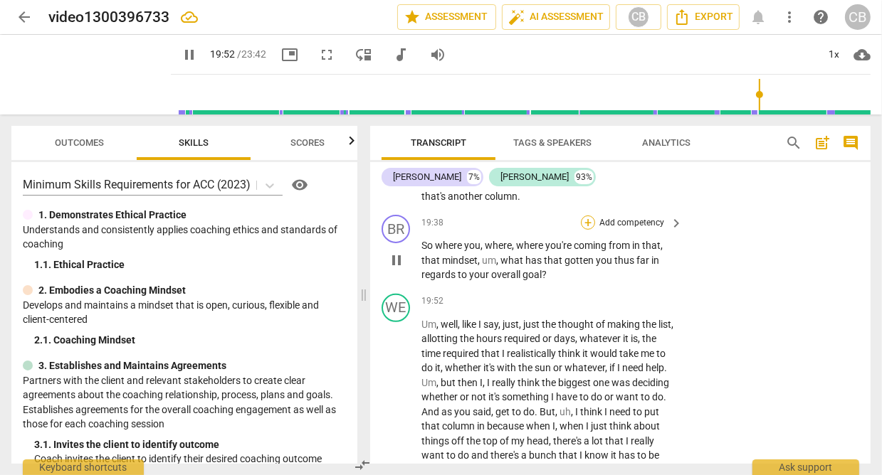
click at [591, 230] on div "+" at bounding box center [588, 223] width 14 height 14
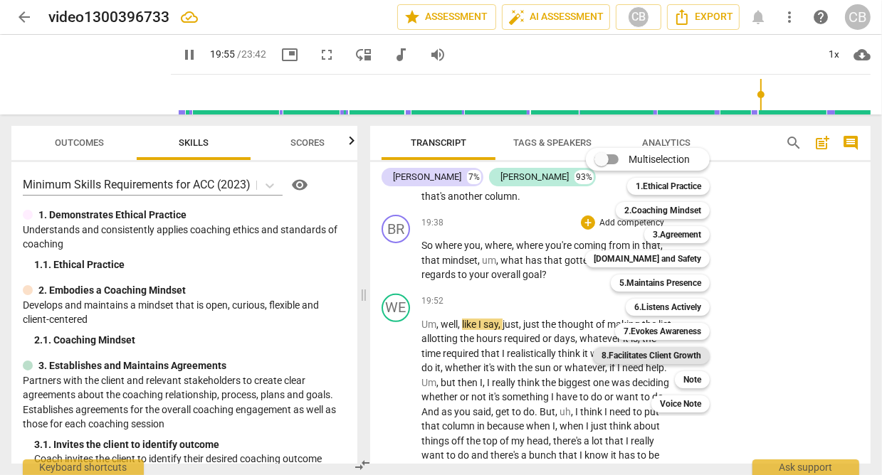
click at [657, 356] on b "8.Facilitates Client Growth" at bounding box center [651, 355] width 100 height 17
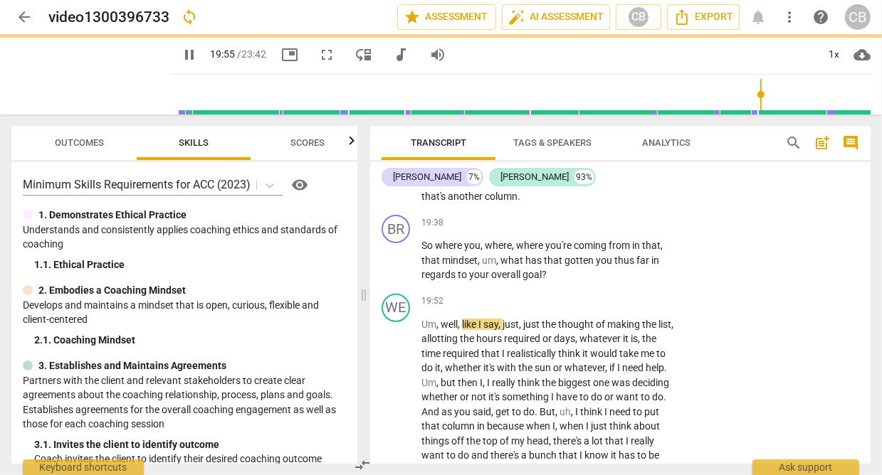
type input "1196"
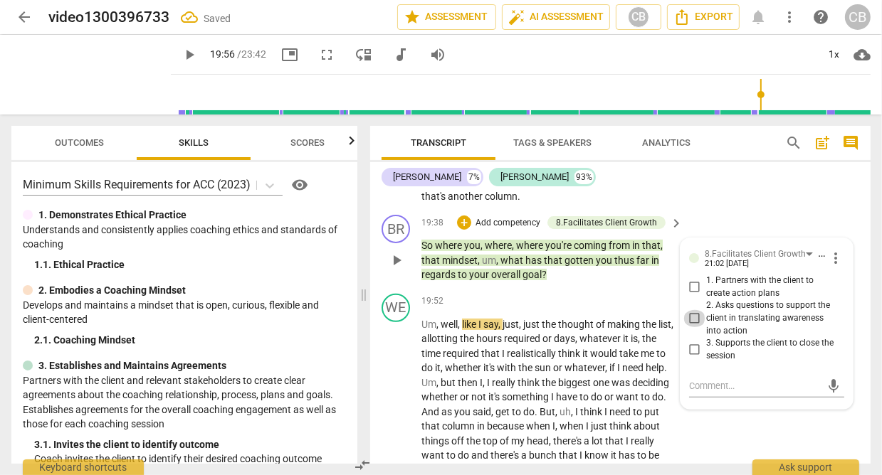
click at [687, 327] on input "2. Asks questions to support the client in translating awareness into action" at bounding box center [694, 318] width 23 height 17
checkbox input "true"
click at [756, 288] on div "BR play_arrow pause 19:38 + Add competency 8.Facilitates Client Growth keyboard…" at bounding box center [620, 248] width 500 height 79
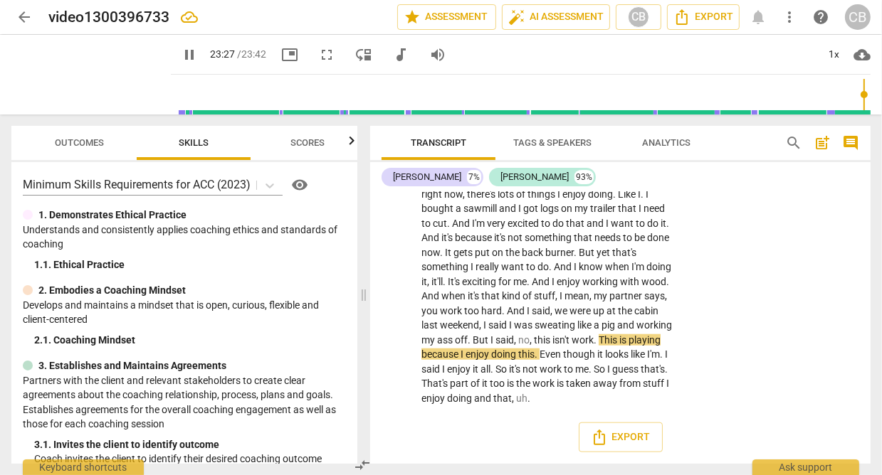
scroll to position [5641, 0]
type input "1422"
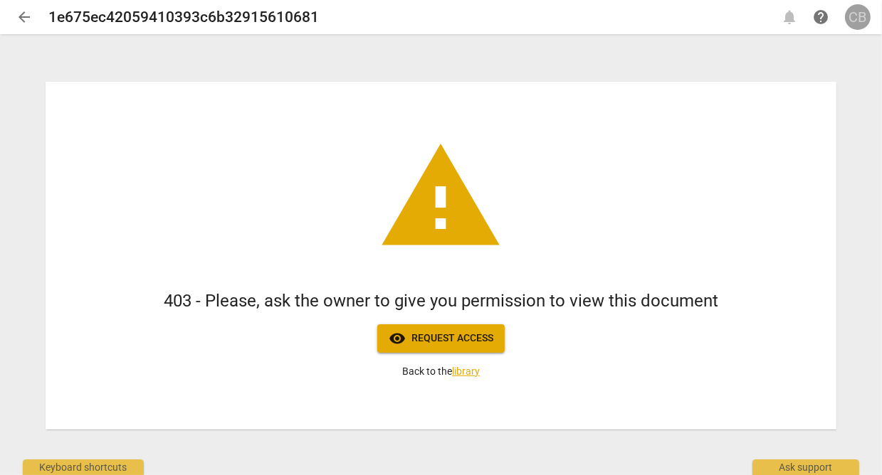
click at [867, 7] on span "CB" at bounding box center [858, 17] width 26 height 26
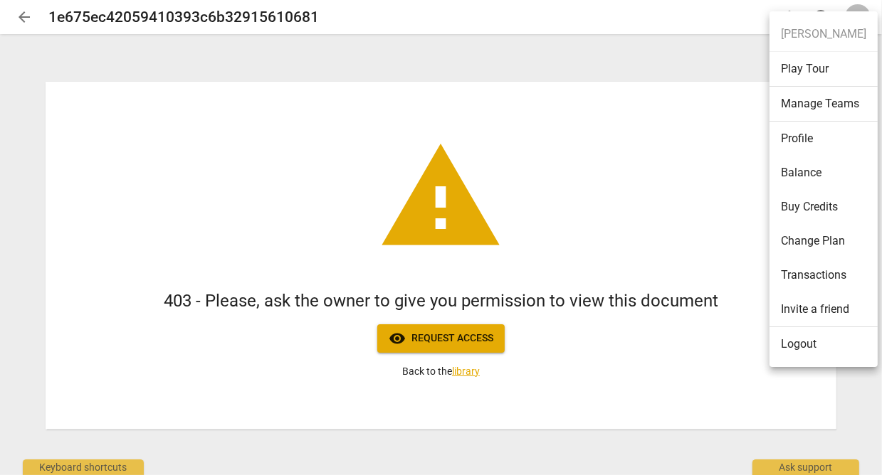
click at [803, 137] on li "Profile" at bounding box center [823, 139] width 108 height 34
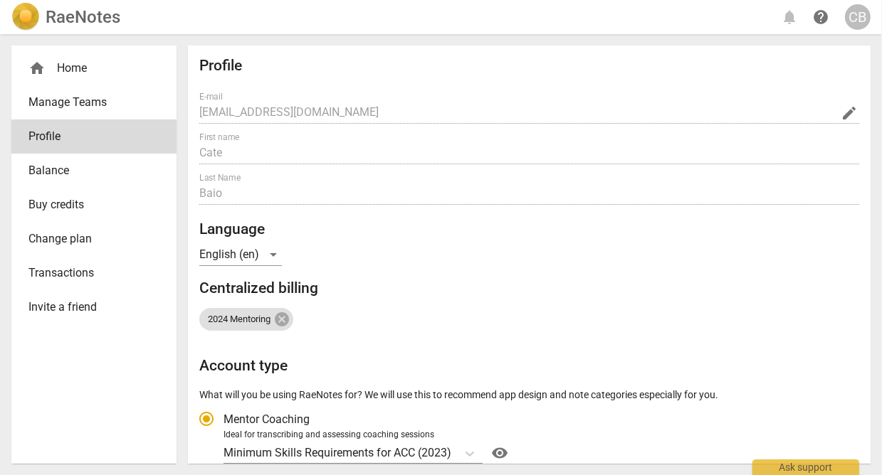
radio input "false"
click at [857, 27] on div "CB" at bounding box center [858, 17] width 26 height 26
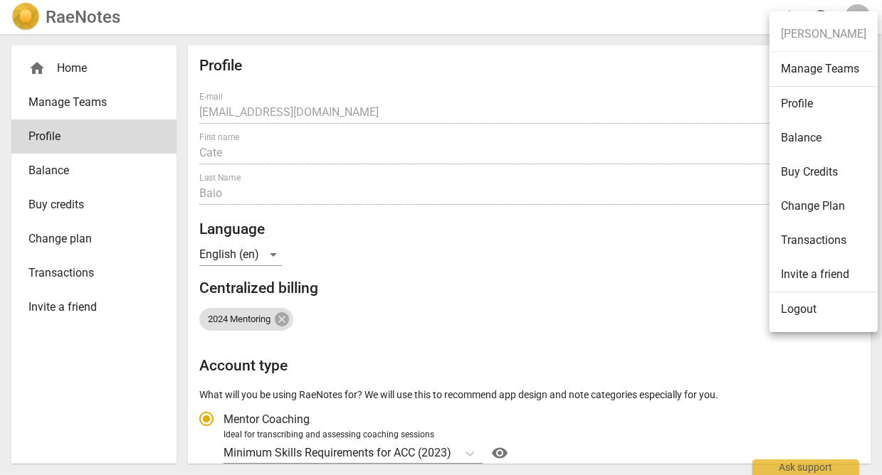
click at [818, 303] on li "Logout" at bounding box center [823, 309] width 108 height 34
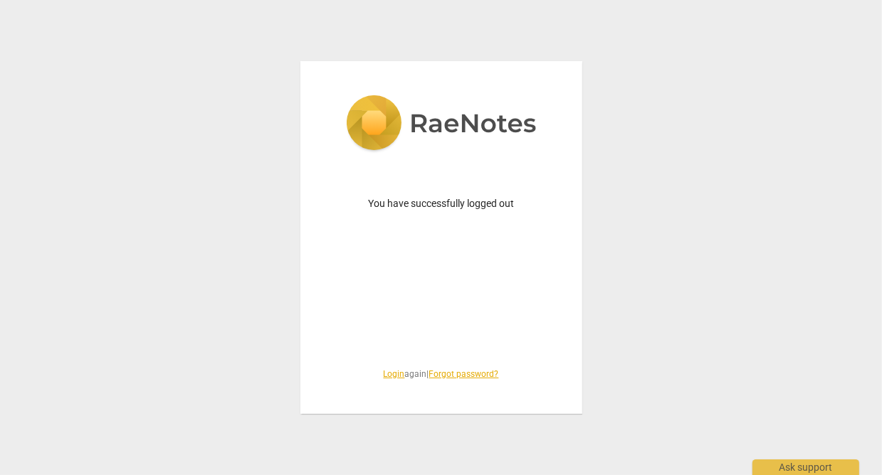
click at [393, 371] on link "Login" at bounding box center [394, 374] width 21 height 10
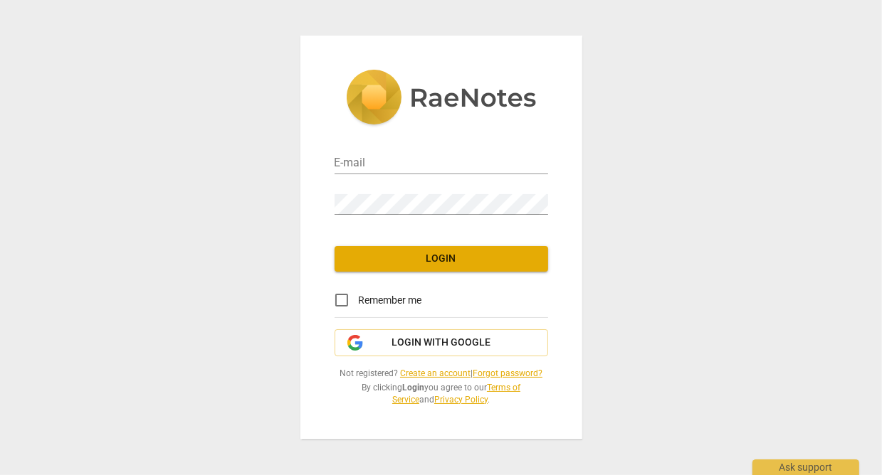
type input "[EMAIL_ADDRESS][DOMAIN_NAME]"
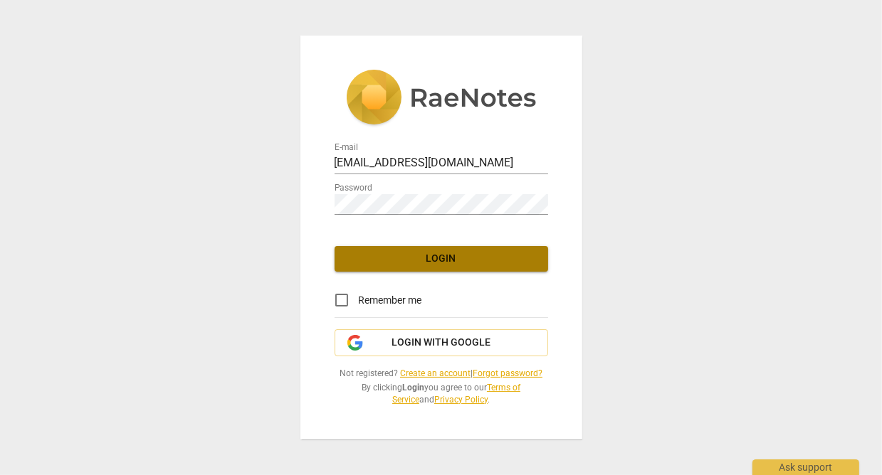
click at [416, 265] on span "Login" at bounding box center [441, 259] width 191 height 14
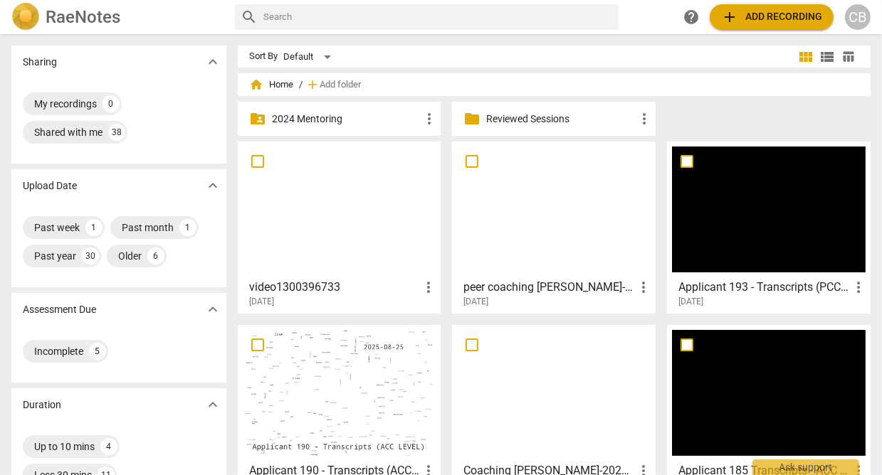
click at [856, 15] on div "CB" at bounding box center [858, 17] width 26 height 26
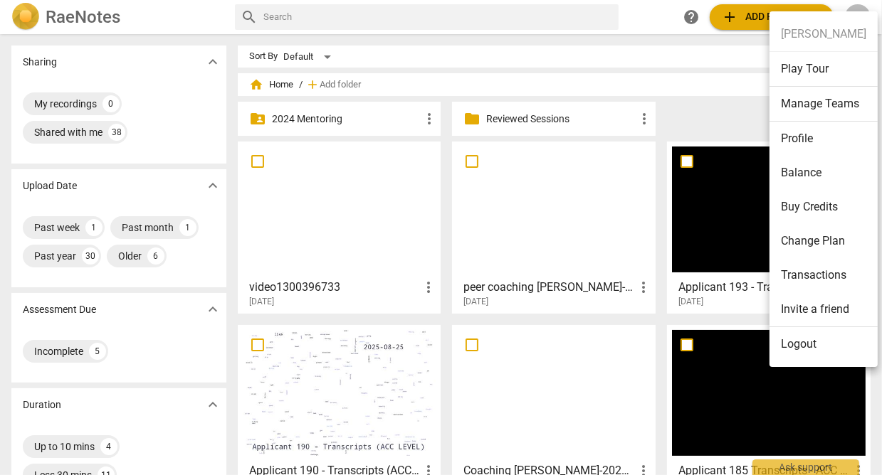
click at [802, 347] on li "Logout" at bounding box center [823, 344] width 108 height 34
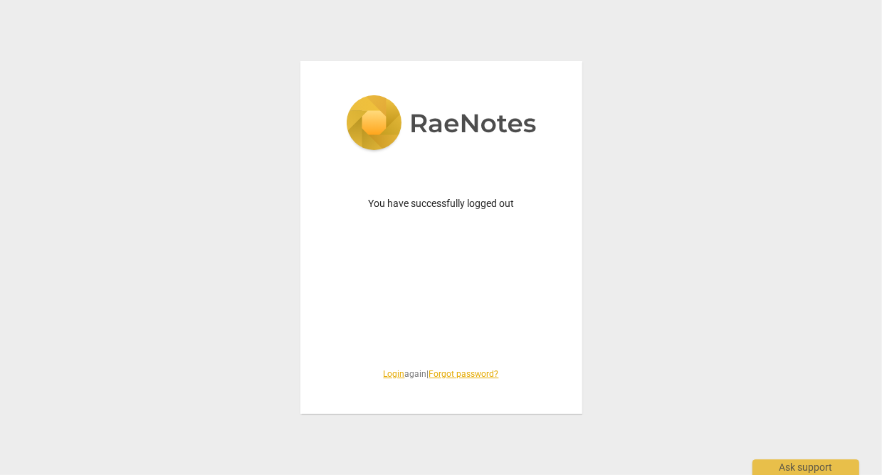
click at [392, 371] on link "Login" at bounding box center [394, 374] width 21 height 10
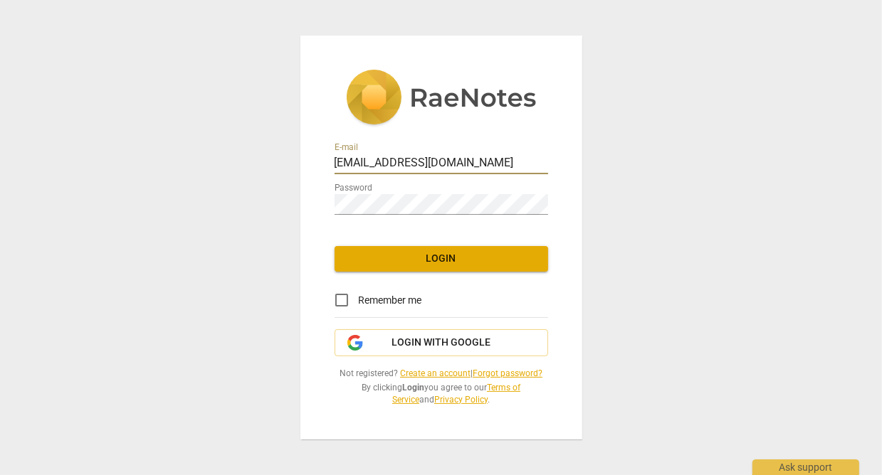
click at [456, 164] on input "cate@canadacoachacademy.com" at bounding box center [440, 164] width 213 height 21
type input "[EMAIL_ADDRESS][DOMAIN_NAME]"
click at [443, 248] on button "Login" at bounding box center [440, 259] width 213 height 26
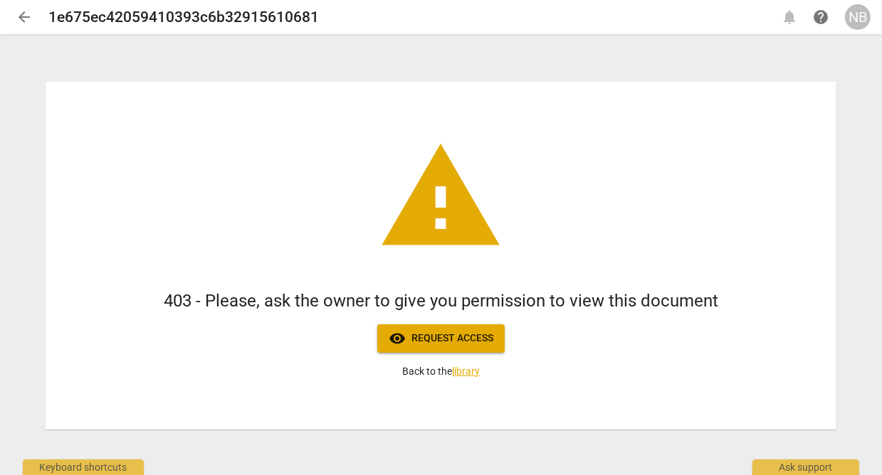
click at [433, 339] on span "visibility Request access" at bounding box center [440, 338] width 105 height 17
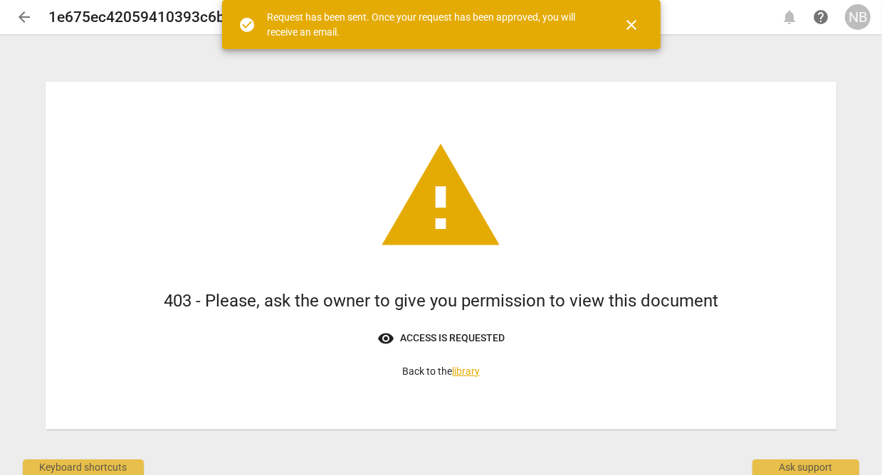
click at [635, 28] on span "close" at bounding box center [631, 24] width 17 height 17
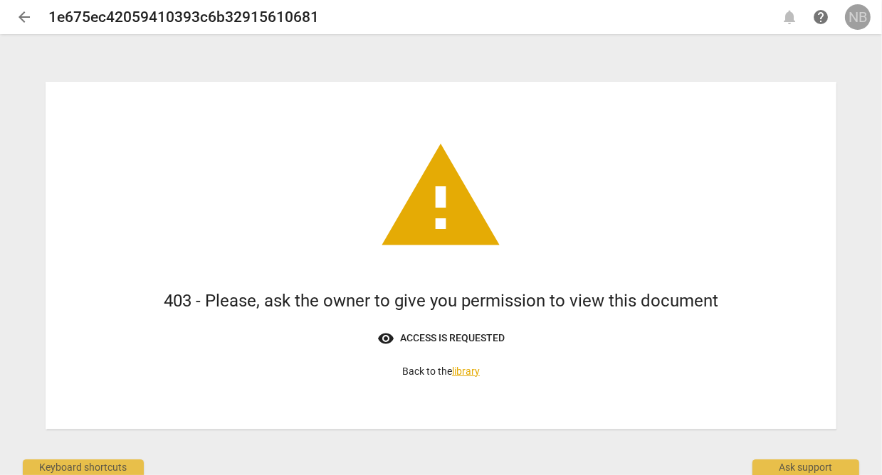
click at [854, 19] on div "NB" at bounding box center [858, 17] width 26 height 26
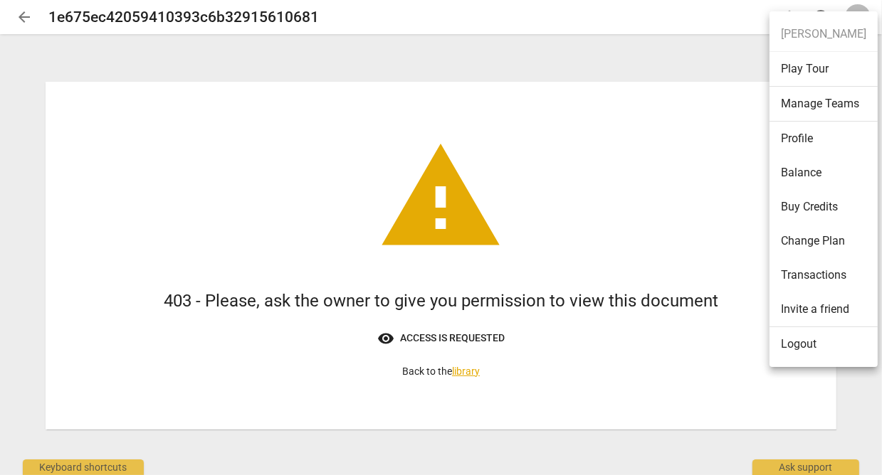
click at [795, 337] on li "Logout" at bounding box center [823, 344] width 108 height 34
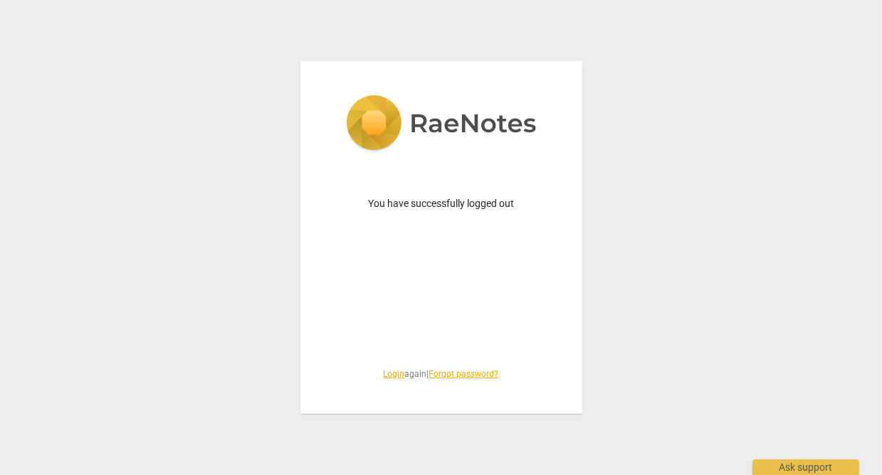
click at [389, 369] on span "Login again | Forgot password?" at bounding box center [440, 375] width 213 height 12
click at [388, 374] on link "Login" at bounding box center [394, 374] width 21 height 10
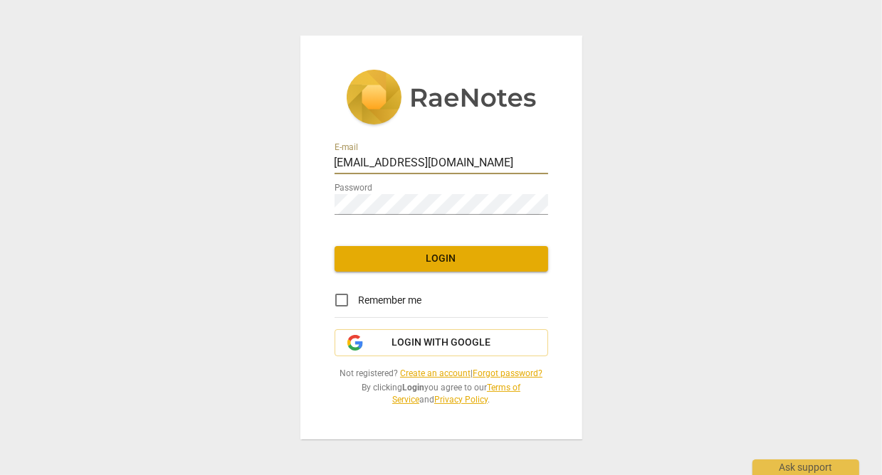
click at [433, 166] on input "[EMAIL_ADDRESS][DOMAIN_NAME]" at bounding box center [440, 164] width 213 height 21
type input "[EMAIL_ADDRESS][DOMAIN_NAME]"
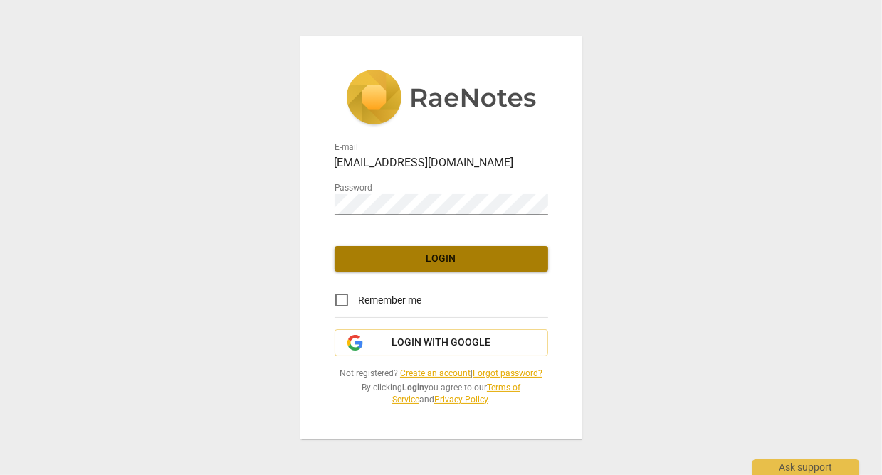
click at [439, 255] on span "Login" at bounding box center [441, 259] width 191 height 14
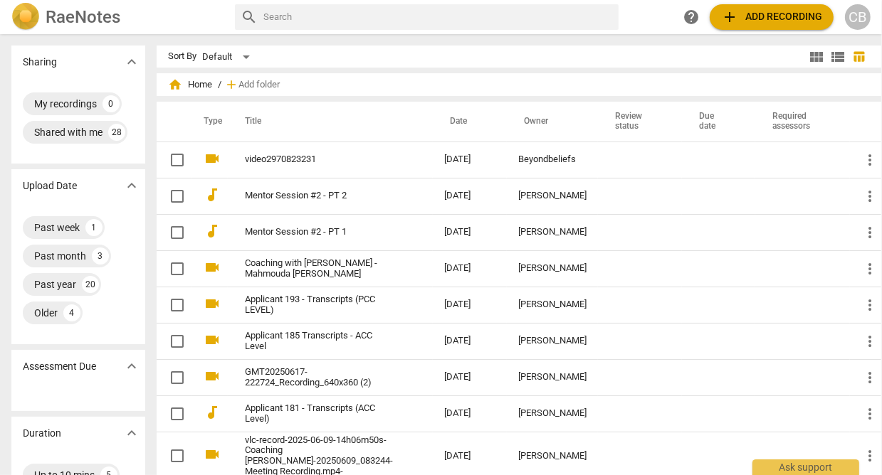
click at [808, 60] on span "view_module" at bounding box center [816, 56] width 17 height 17
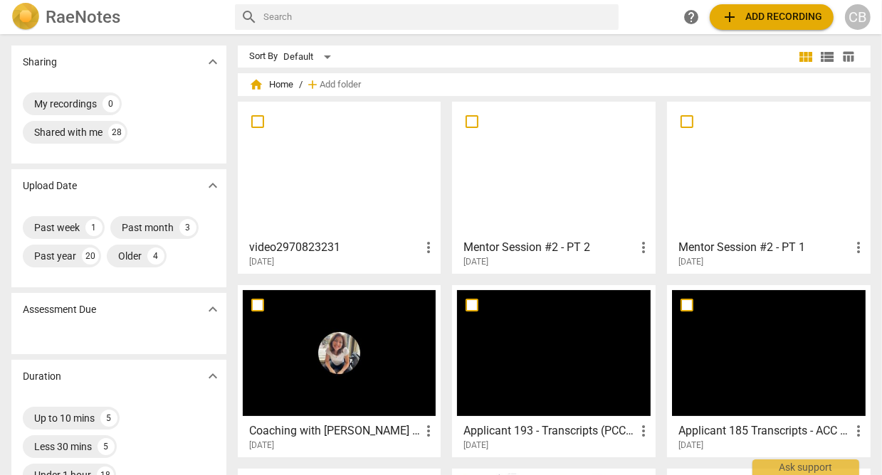
click at [287, 216] on div at bounding box center [340, 170] width 194 height 126
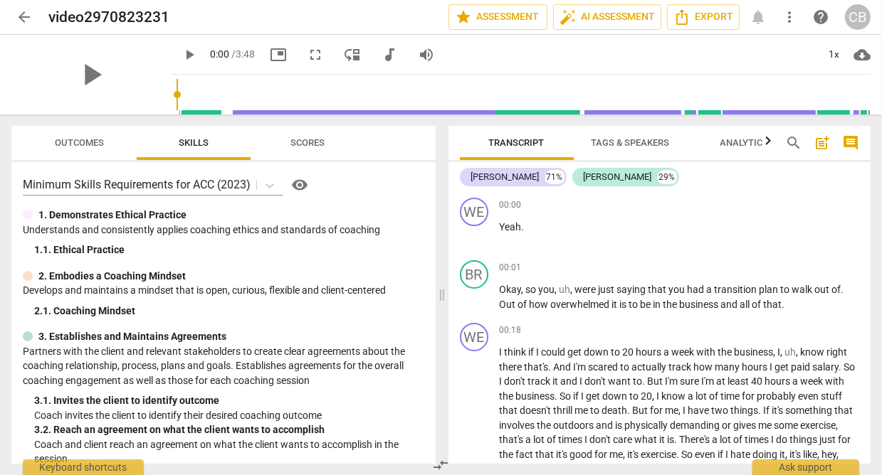
click at [180, 58] on span "play_arrow" at bounding box center [189, 54] width 26 height 17
click at [850, 147] on span "comment" at bounding box center [850, 142] width 17 height 17
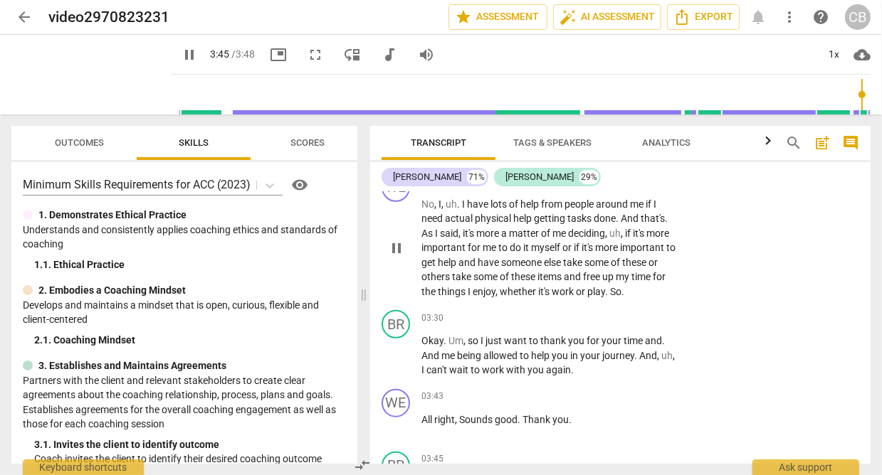
scroll to position [1158, 0]
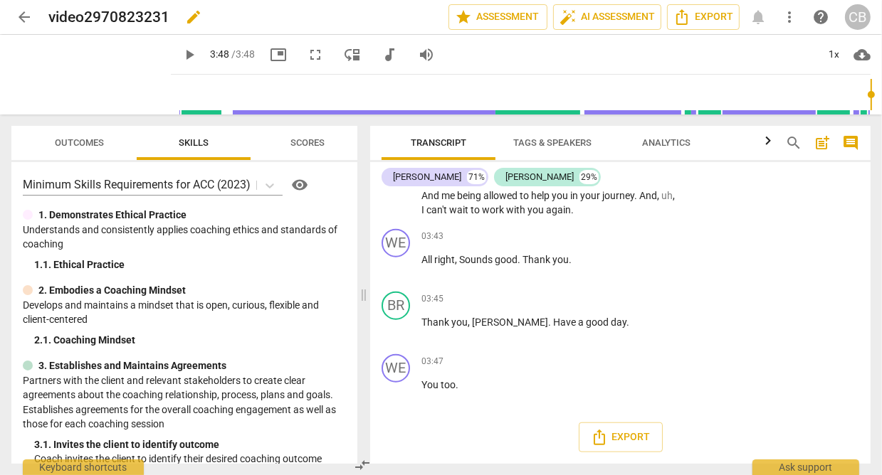
type input "228"
